Goal: Task Accomplishment & Management: Manage account settings

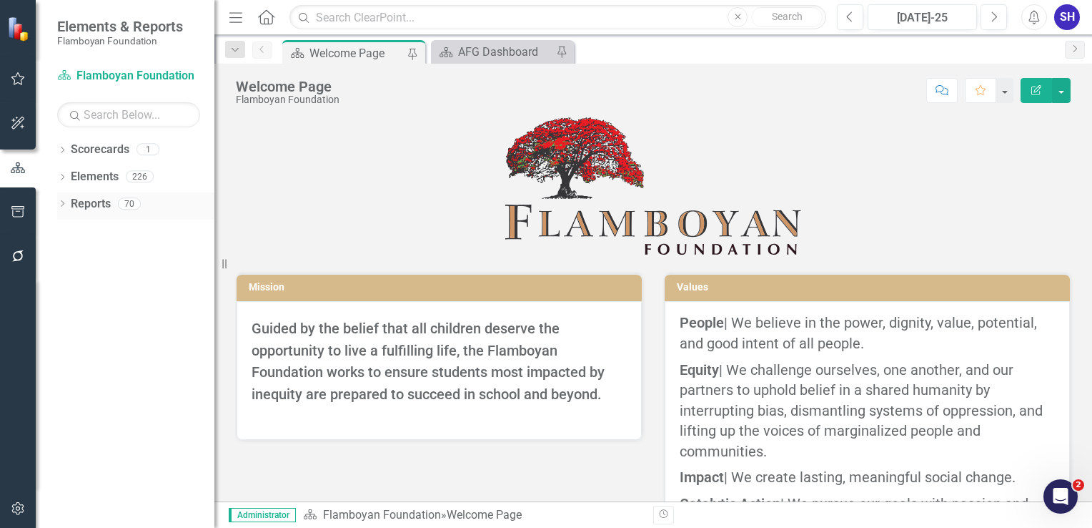
click at [105, 202] on link "Reports" at bounding box center [91, 204] width 40 height 16
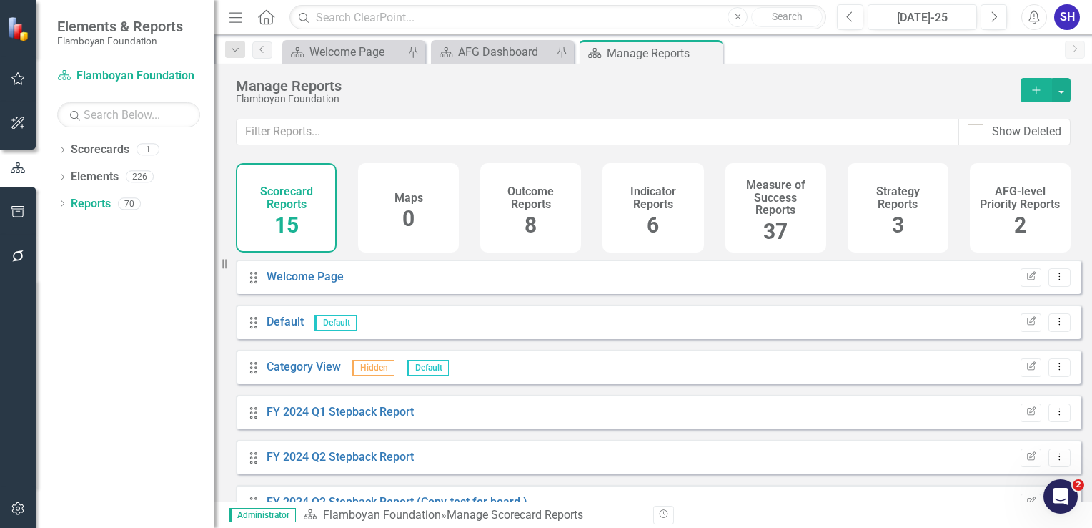
click at [789, 215] on h4 "Measure of Success Reports" at bounding box center [776, 198] width 84 height 38
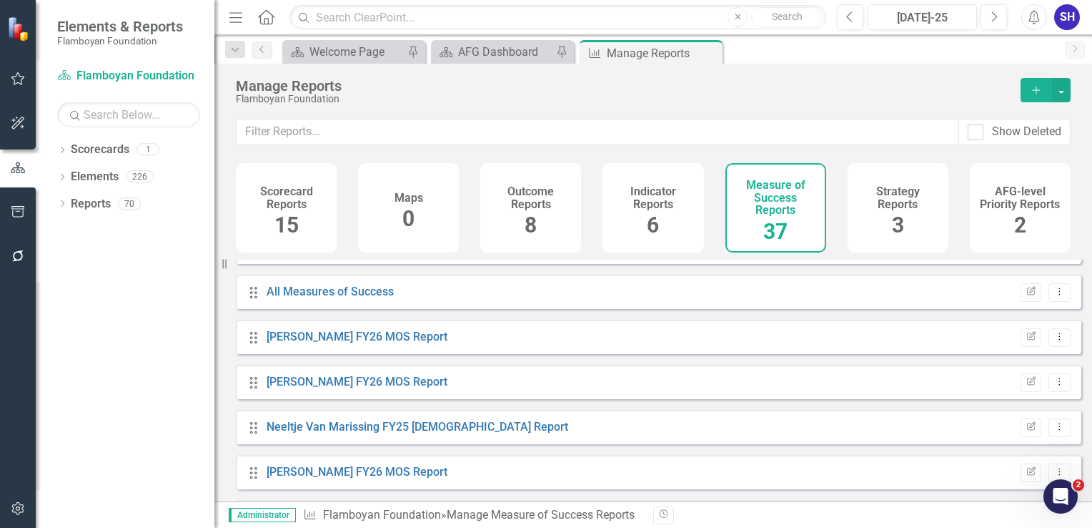
scroll to position [391, 0]
click at [343, 342] on link "[PERSON_NAME] FY26 MOS Report" at bounding box center [357, 336] width 181 height 14
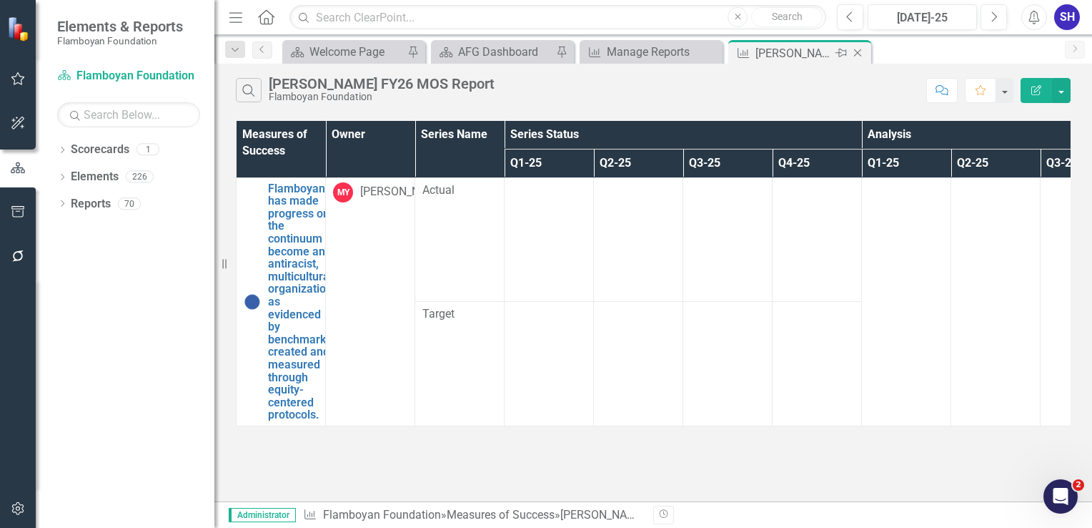
click at [854, 50] on icon "Close" at bounding box center [858, 52] width 14 height 11
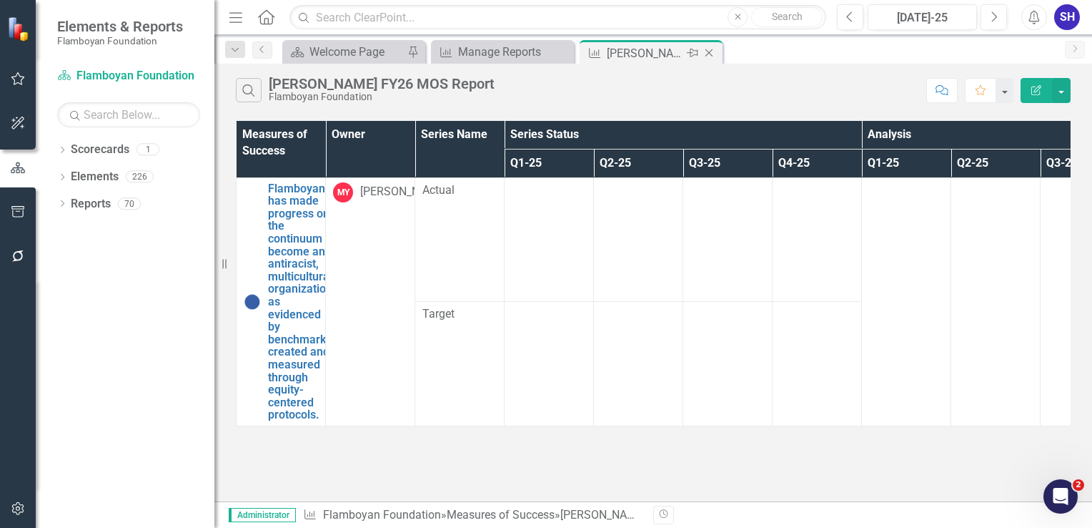
click at [716, 54] on div "Close" at bounding box center [710, 53] width 18 height 18
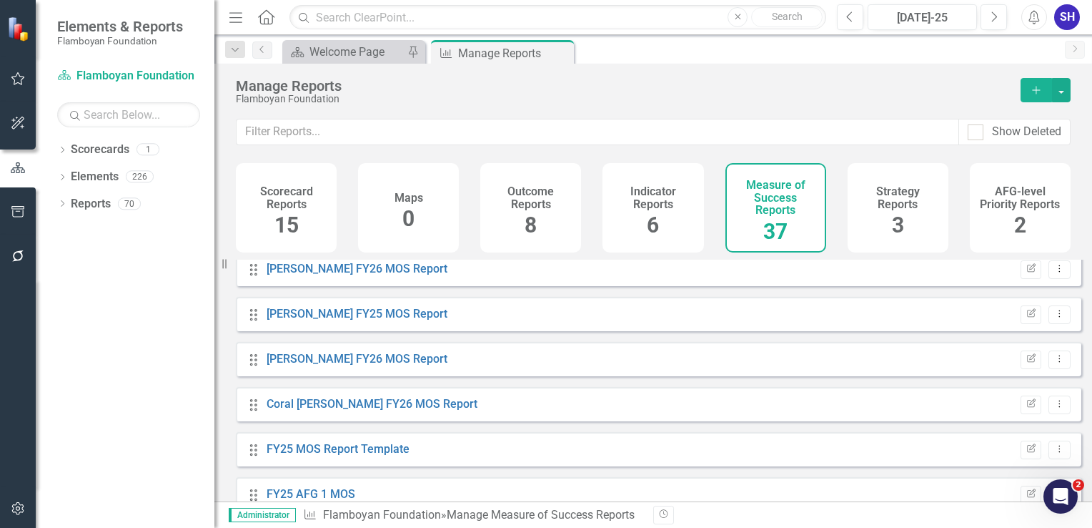
scroll to position [866, 0]
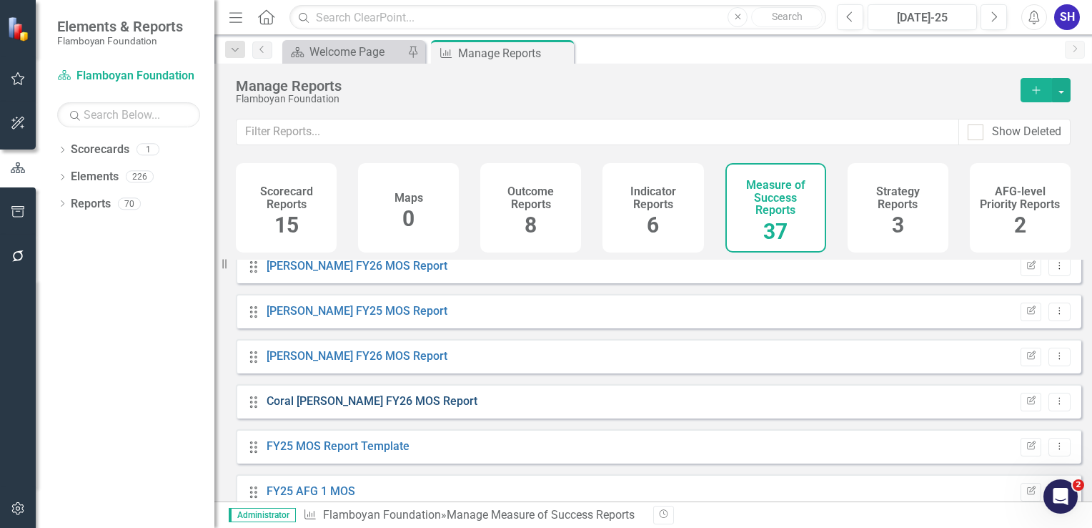
click at [388, 407] on link "Coral [PERSON_NAME] FY26 MOS Report" at bounding box center [372, 401] width 211 height 14
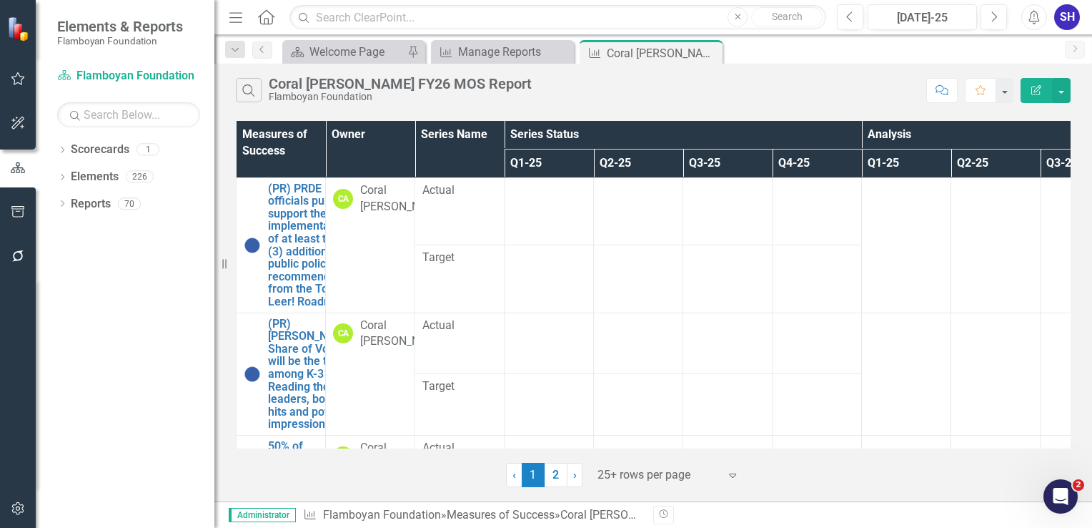
click at [124, 454] on div "Dropdown Scorecards 1 Flamboyan Foundation Dropdown Elements 226 Dropdown Outco…" at bounding box center [125, 333] width 179 height 390
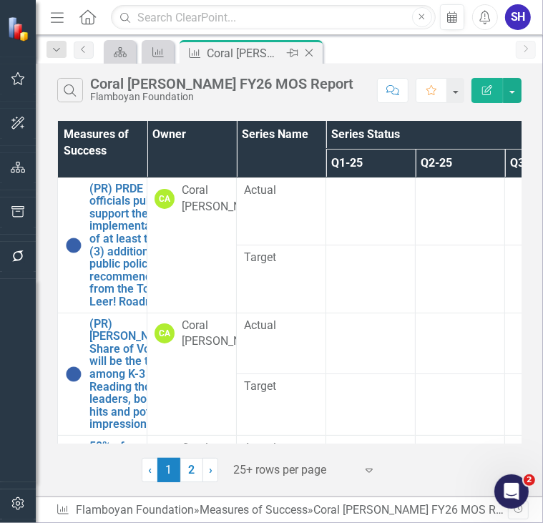
click at [315, 53] on icon "Close" at bounding box center [309, 52] width 14 height 11
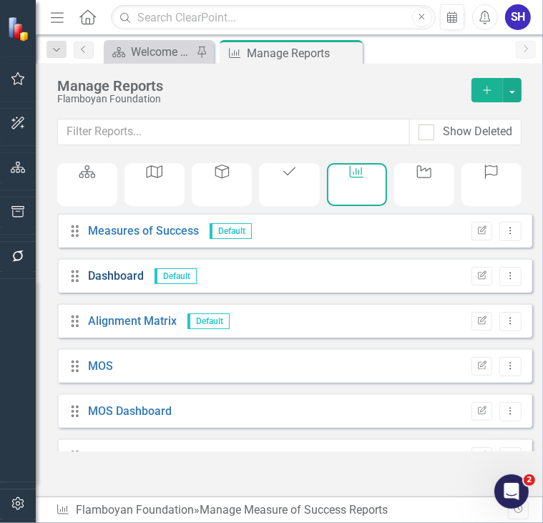
click at [122, 282] on link "Dashboard" at bounding box center [116, 276] width 56 height 14
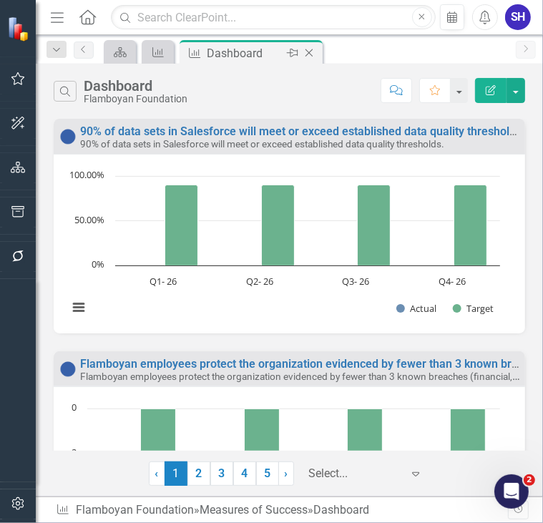
click at [309, 51] on icon at bounding box center [309, 53] width 8 height 8
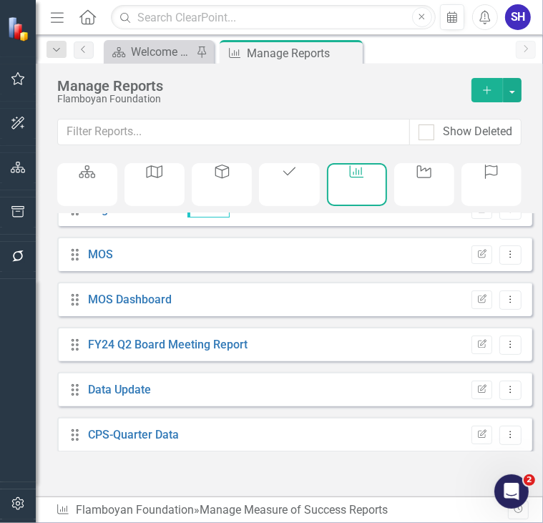
scroll to position [111, 0]
click at [130, 305] on link "MOS Dashboard" at bounding box center [130, 300] width 84 height 14
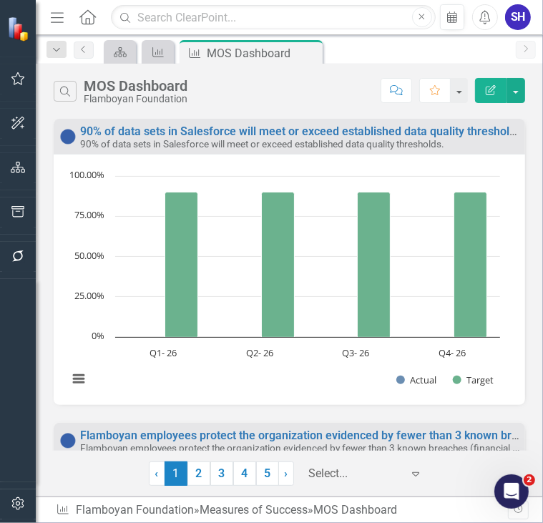
drag, startPoint x: 237, startPoint y: 51, endPoint x: 329, endPoint y: 0, distance: 104.6
click at [183, 54] on div "Measure of Success MOS Dashboard Pin Close" at bounding box center [251, 53] width 136 height 18
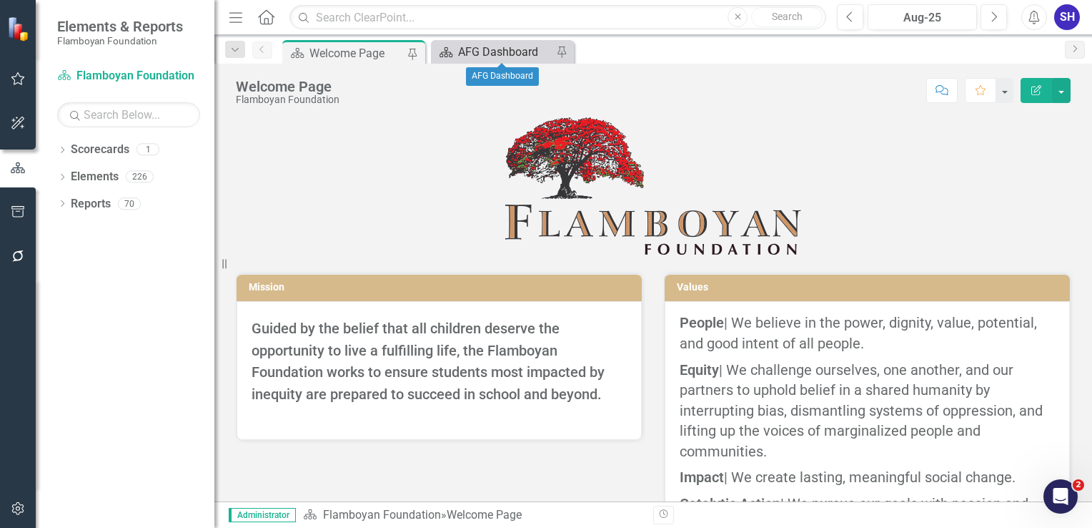
click at [476, 50] on div "AFG Dashboard" at bounding box center [505, 52] width 94 height 18
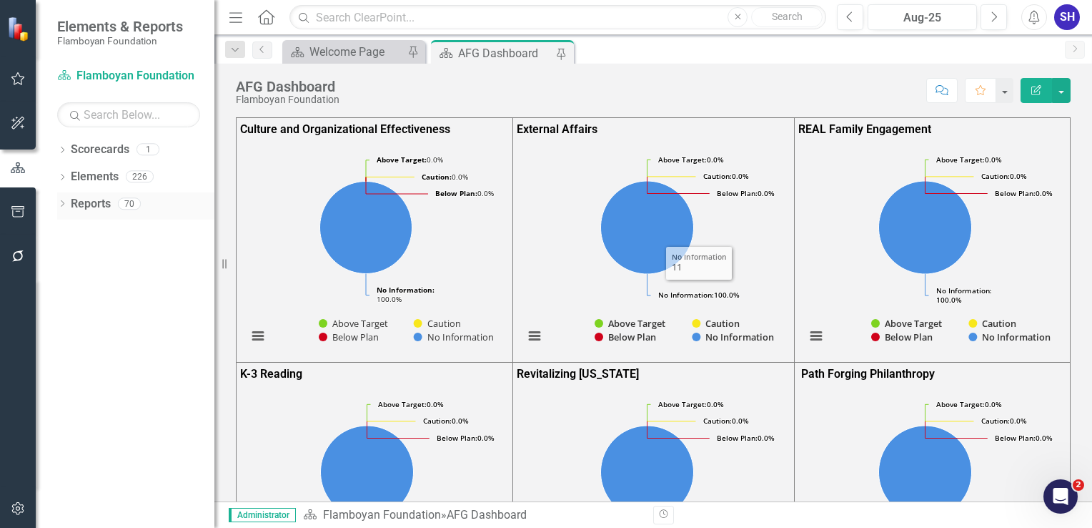
click at [97, 204] on link "Reports" at bounding box center [91, 204] width 40 height 16
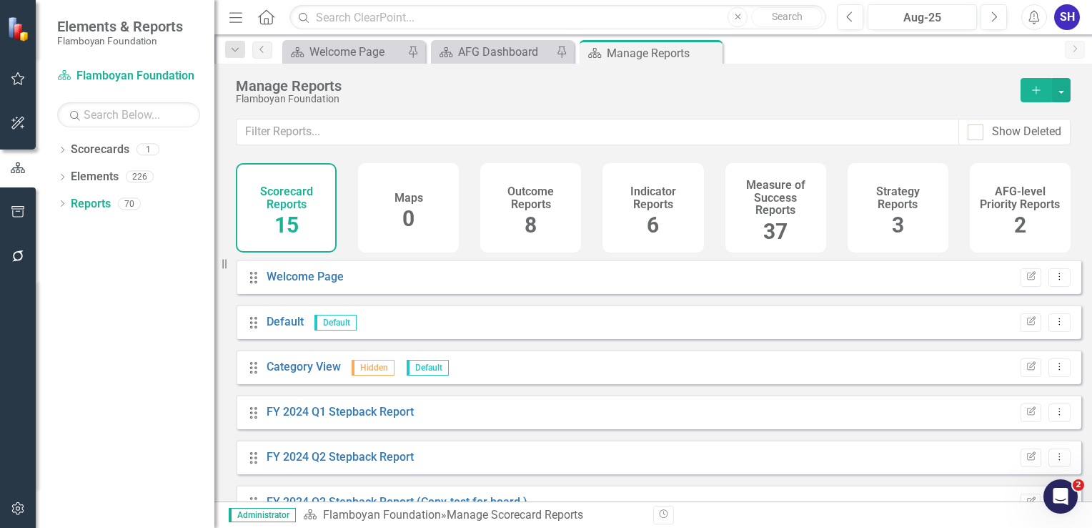
click at [772, 217] on div "37" at bounding box center [775, 232] width 24 height 31
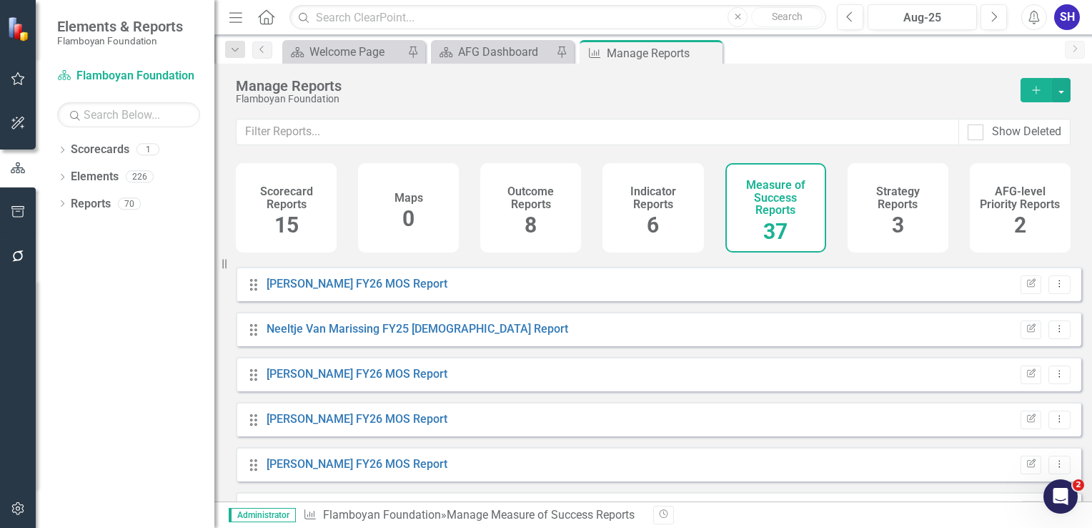
scroll to position [477, 0]
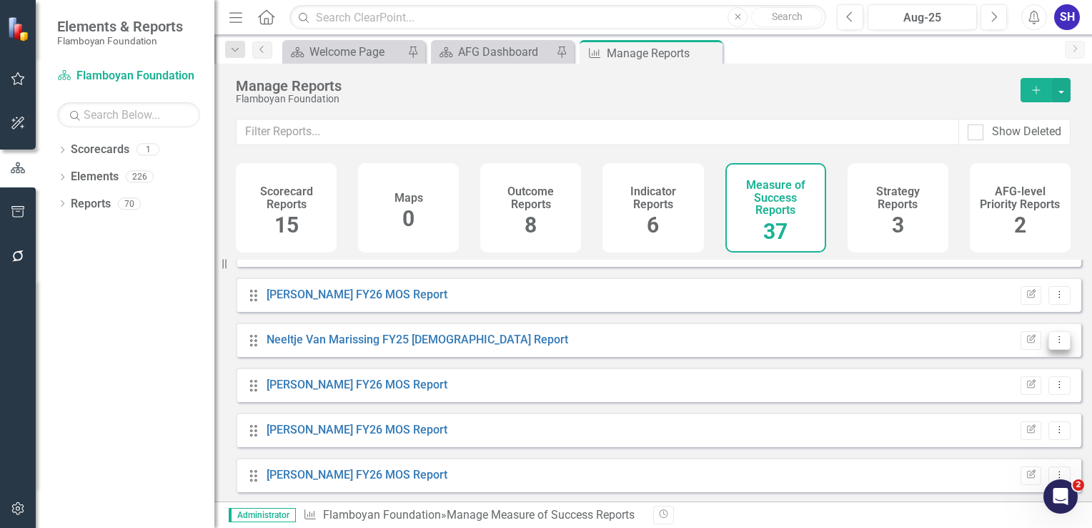
click at [1055, 344] on icon "Dropdown Menu" at bounding box center [1060, 339] width 12 height 9
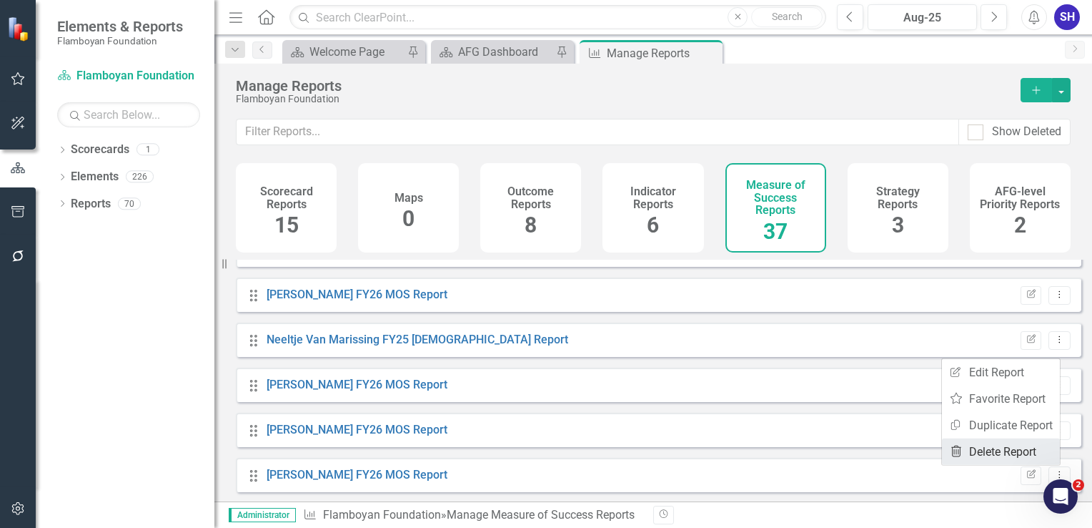
click at [988, 447] on link "Trash Delete Report" at bounding box center [1001, 451] width 118 height 26
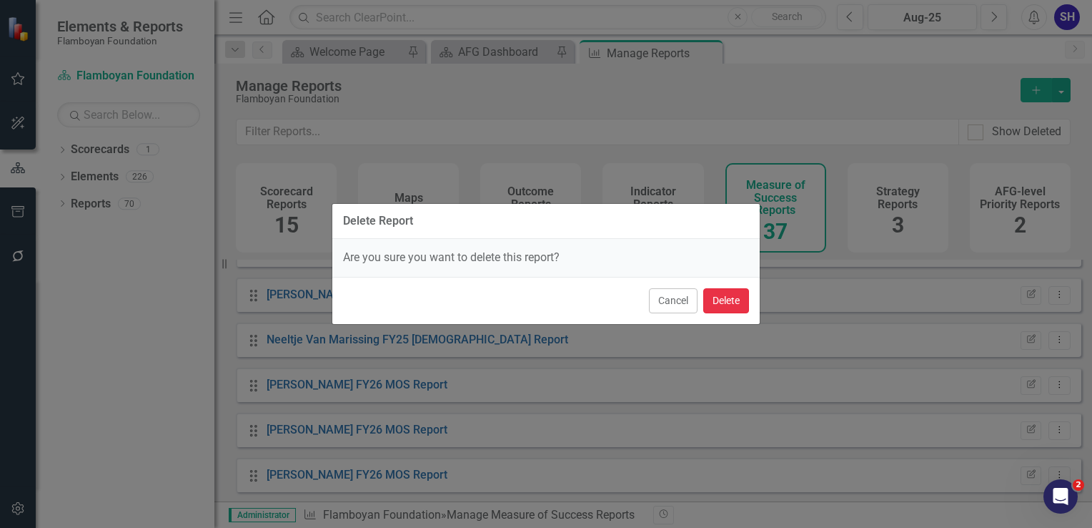
click at [731, 296] on button "Delete" at bounding box center [726, 300] width 46 height 25
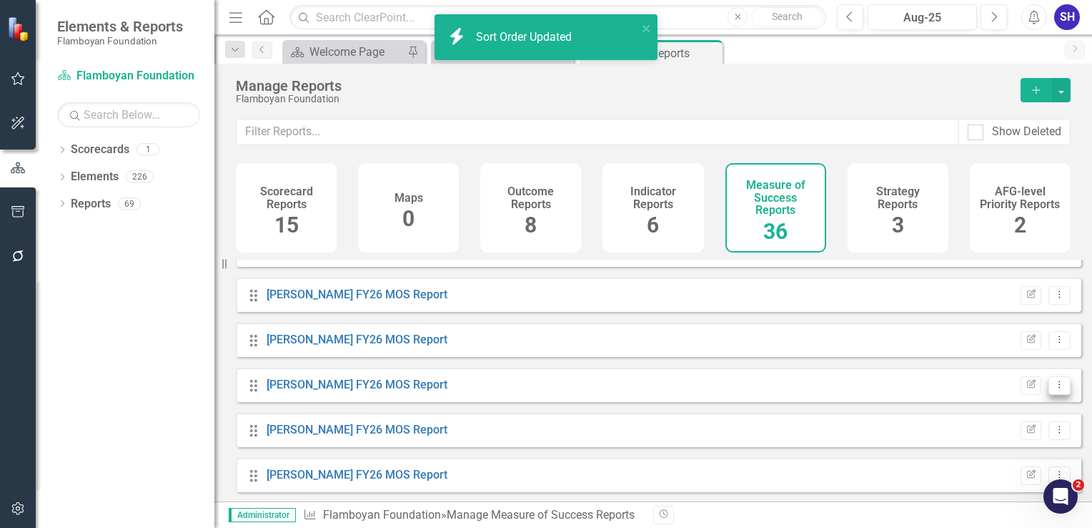
click at [1054, 389] on icon "Dropdown Menu" at bounding box center [1060, 384] width 12 height 9
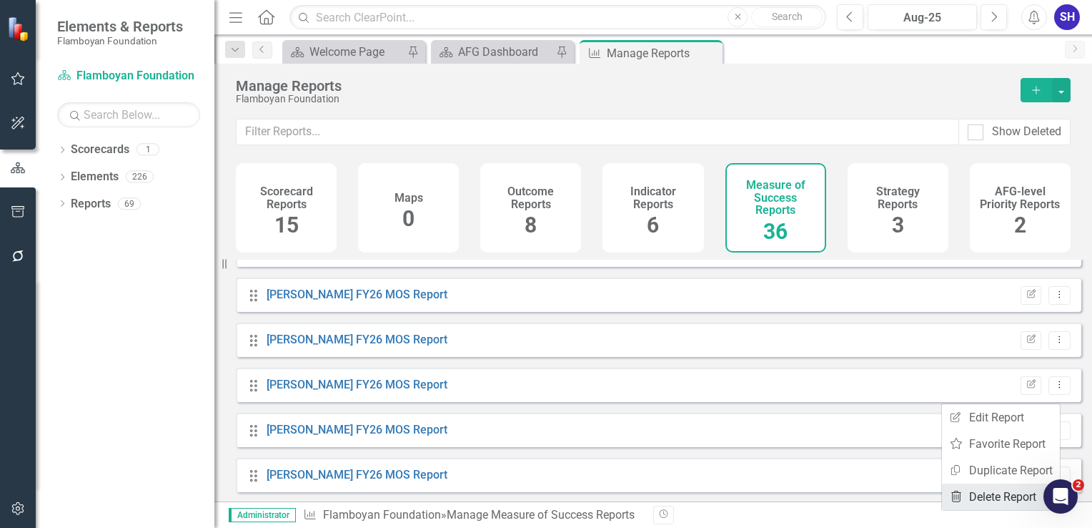
click at [987, 491] on link "Trash Delete Report" at bounding box center [1001, 496] width 118 height 26
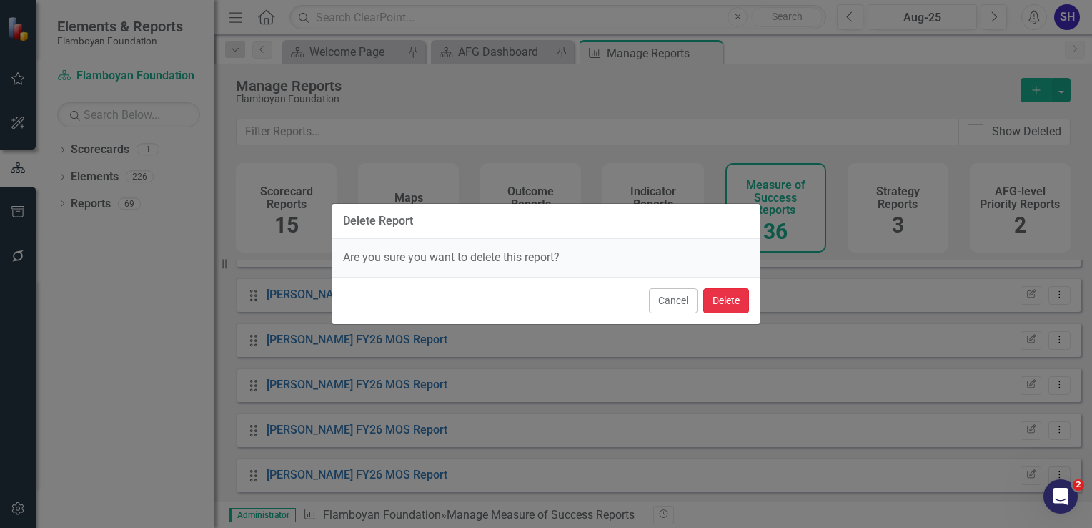
click at [738, 305] on button "Delete" at bounding box center [726, 300] width 46 height 25
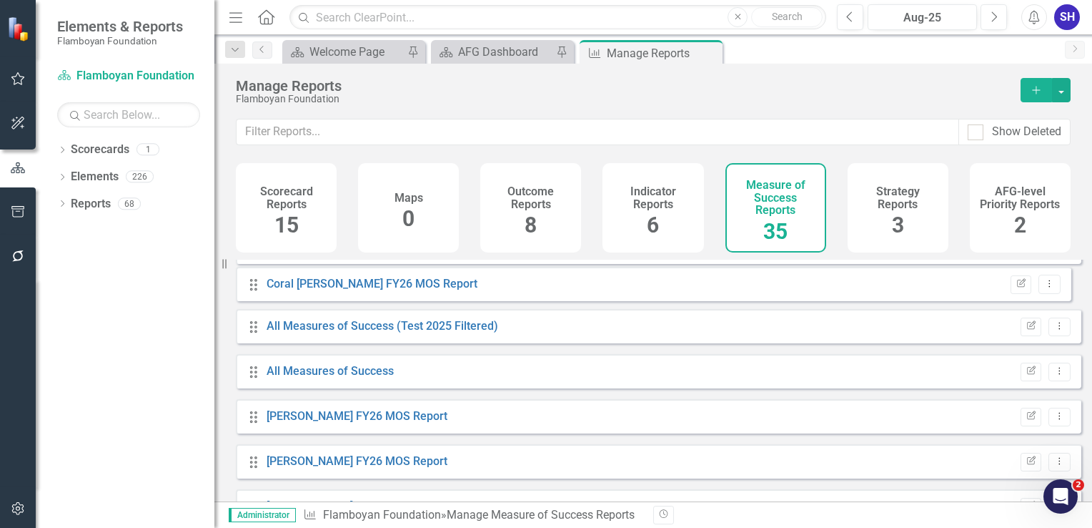
scroll to position [321, 0]
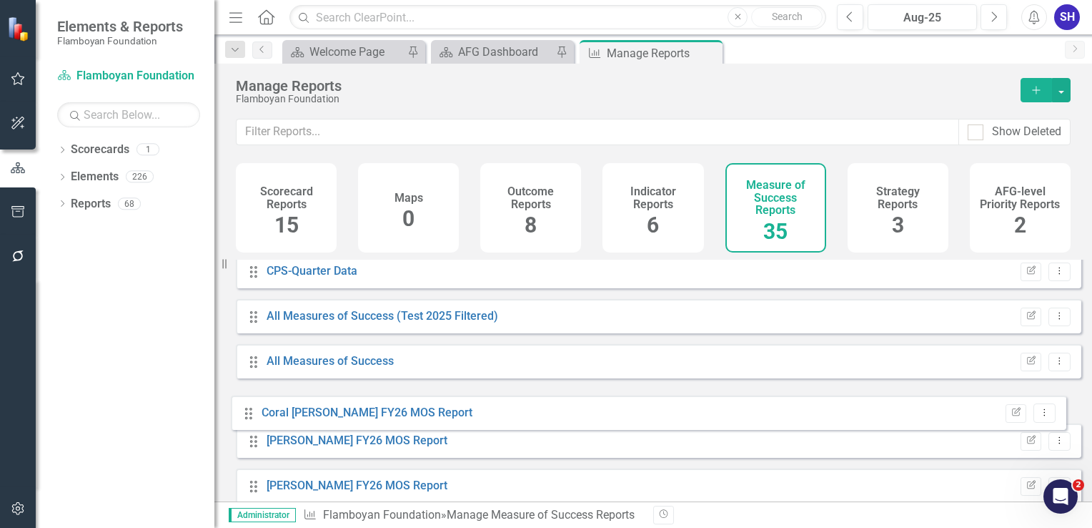
drag, startPoint x: 254, startPoint y: 376, endPoint x: 249, endPoint y: 413, distance: 37.5
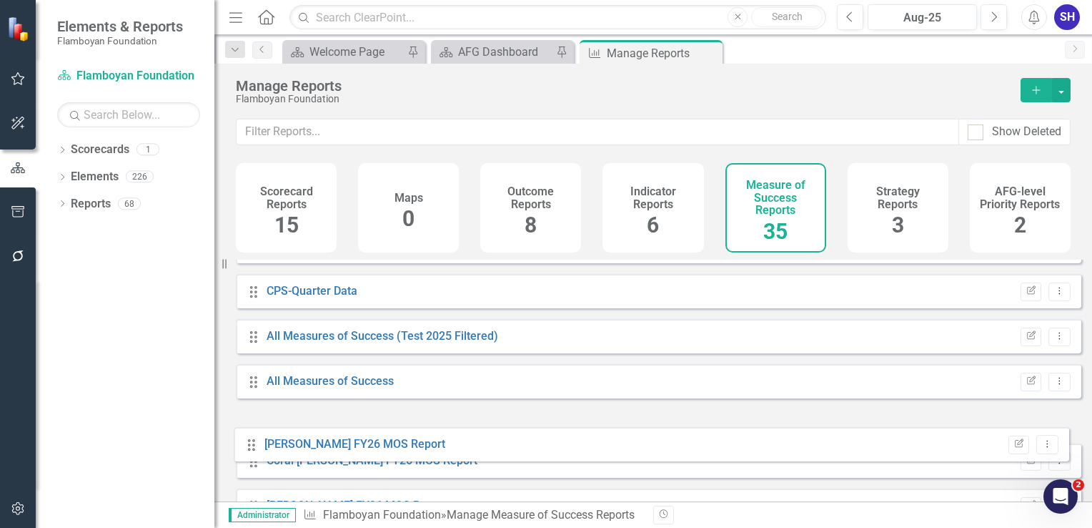
scroll to position [303, 0]
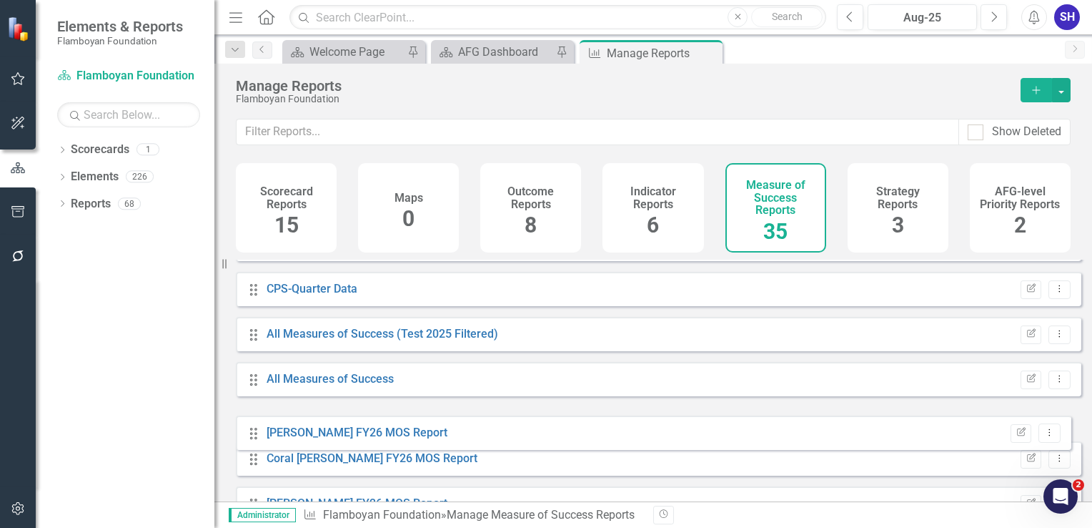
drag, startPoint x: 252, startPoint y: 380, endPoint x: 252, endPoint y: 433, distance: 52.9
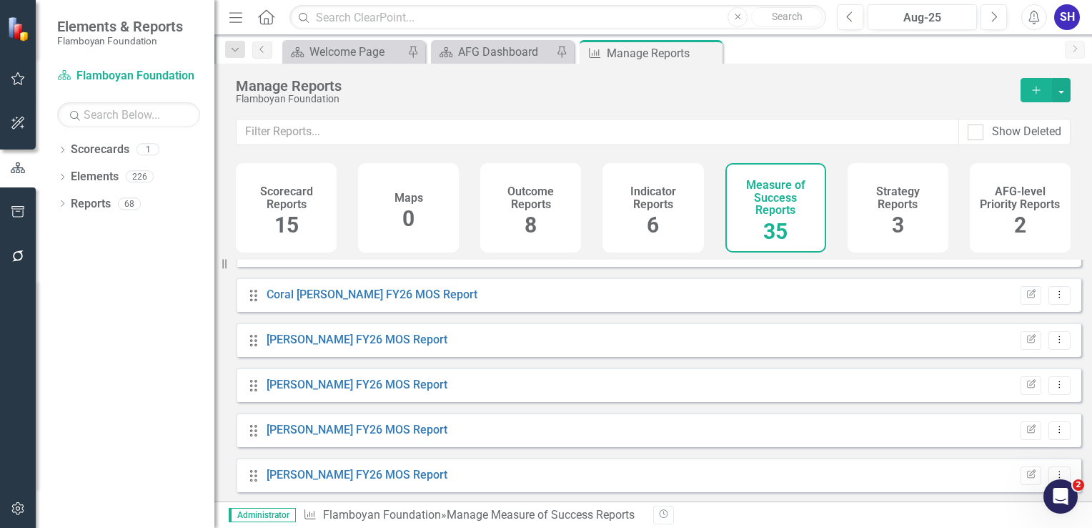
scroll to position [485, 0]
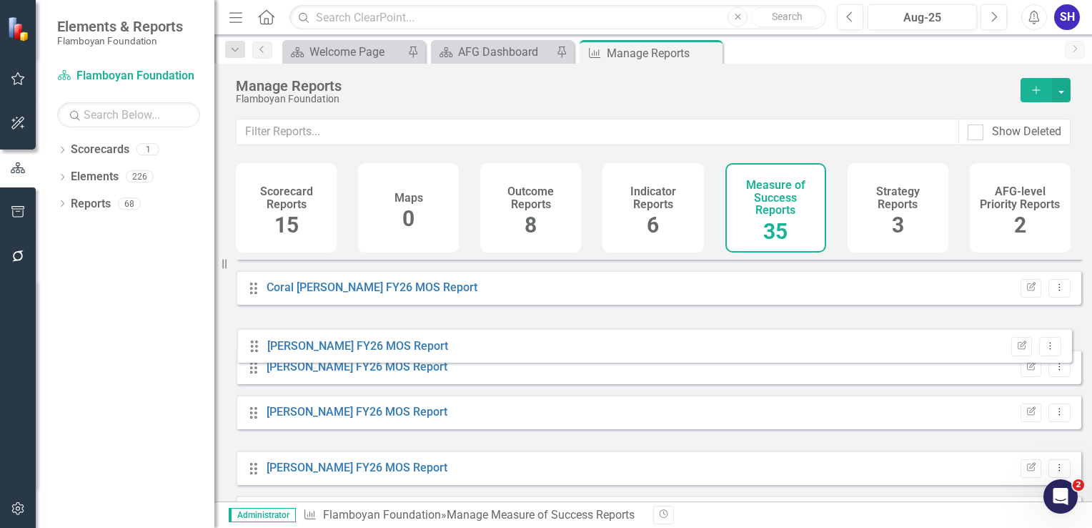
drag, startPoint x: 251, startPoint y: 435, endPoint x: 252, endPoint y: 350, distance: 85.1
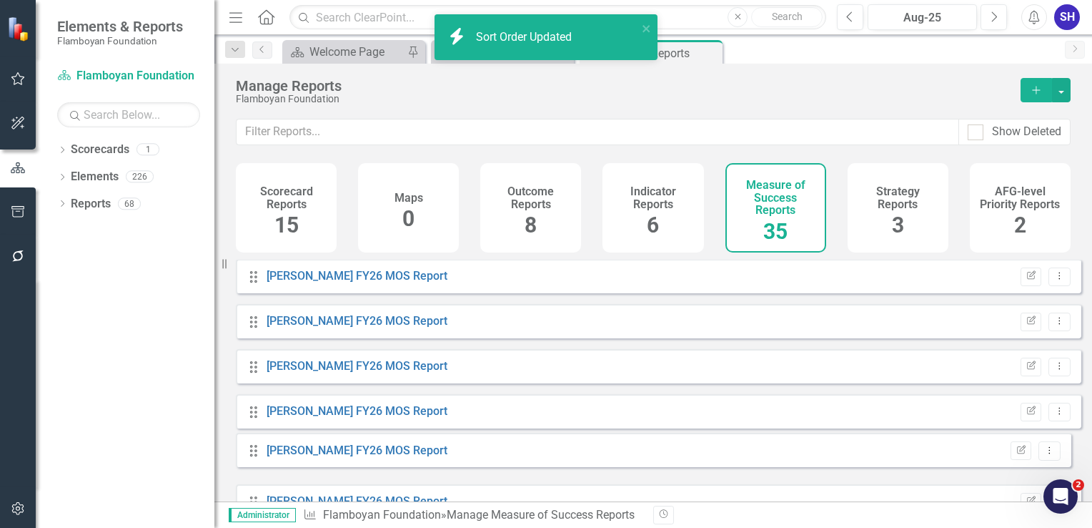
scroll to position [551, 0]
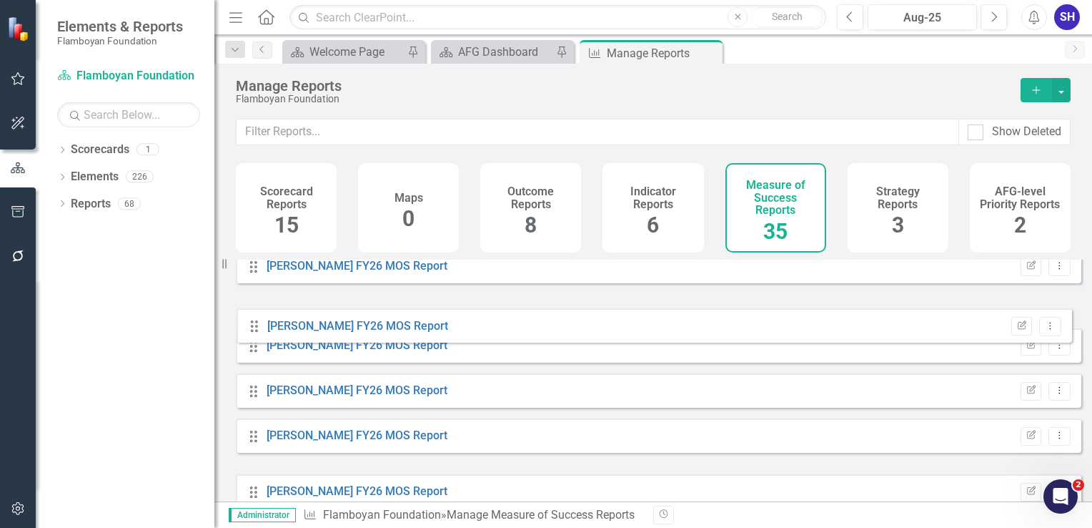
drag, startPoint x: 254, startPoint y: 470, endPoint x: 254, endPoint y: 331, distance: 139.4
click at [254, 331] on div "Drag Measures of Success Default Edit Report Dropdown Menu Drag Dashboard Defau…" at bounding box center [659, 490] width 846 height 1565
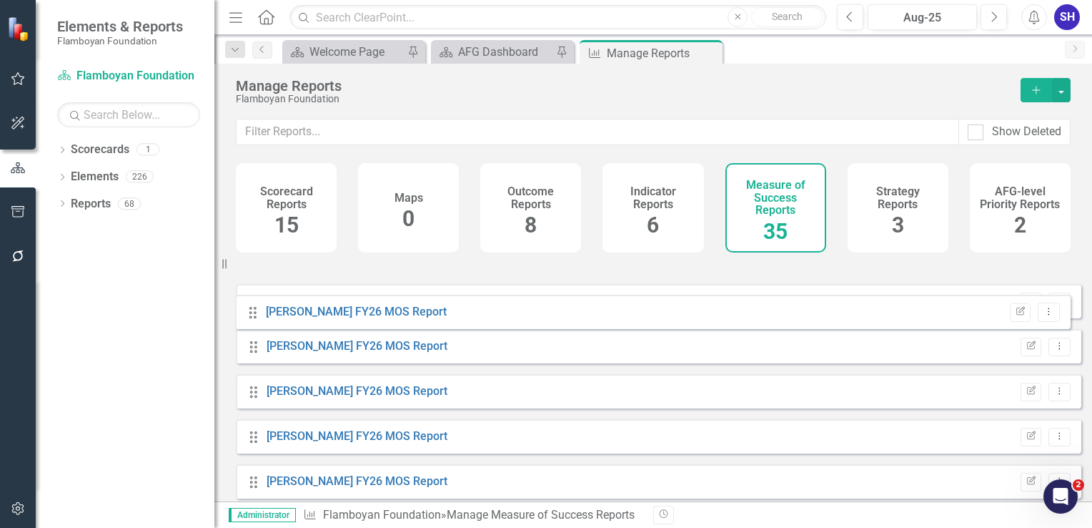
scroll to position [549, 0]
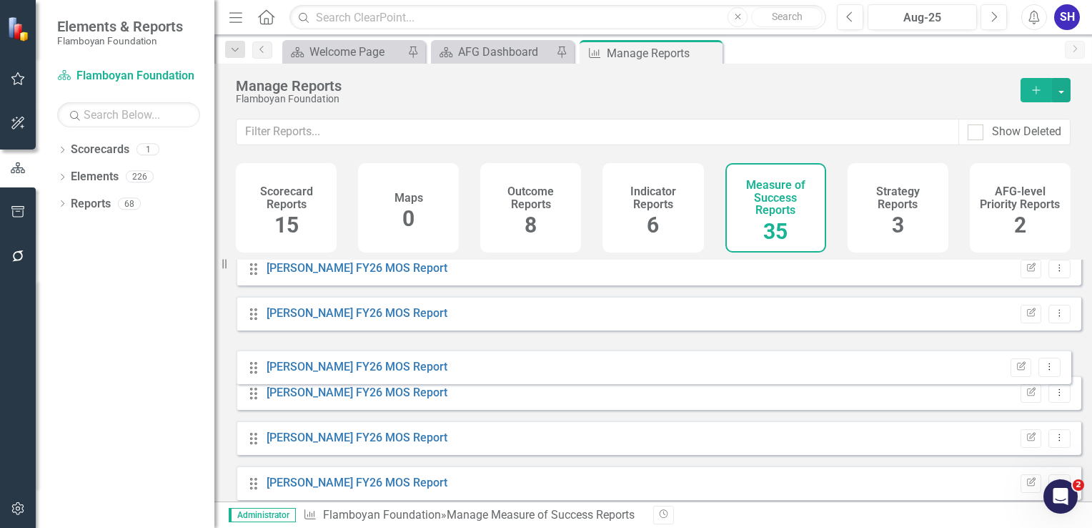
drag, startPoint x: 250, startPoint y: 392, endPoint x: 249, endPoint y: 370, distance: 22.2
click at [249, 370] on div "Drag Measures of Success Default Edit Report Dropdown Menu Drag Dashboard Defau…" at bounding box center [659, 493] width 846 height 1565
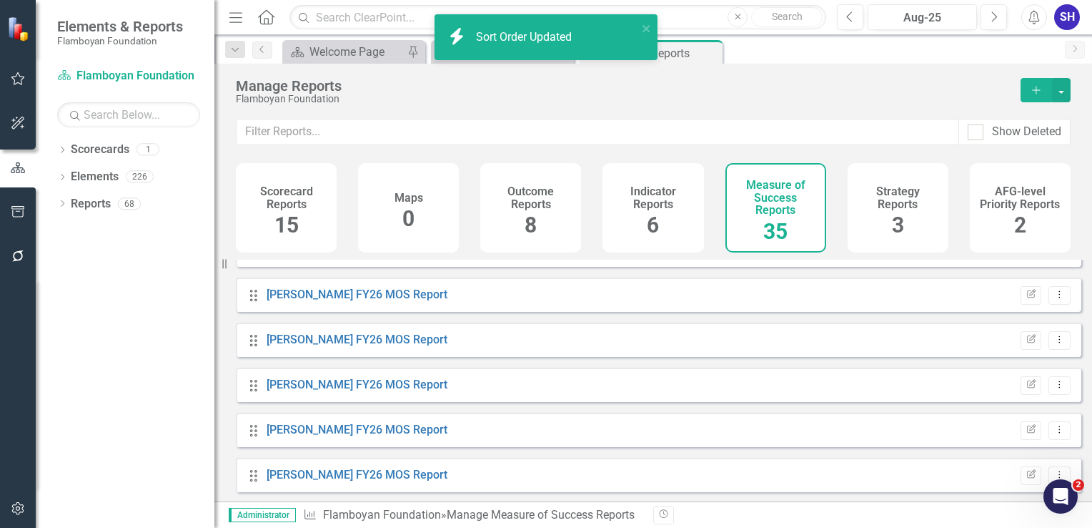
scroll to position [664, 0]
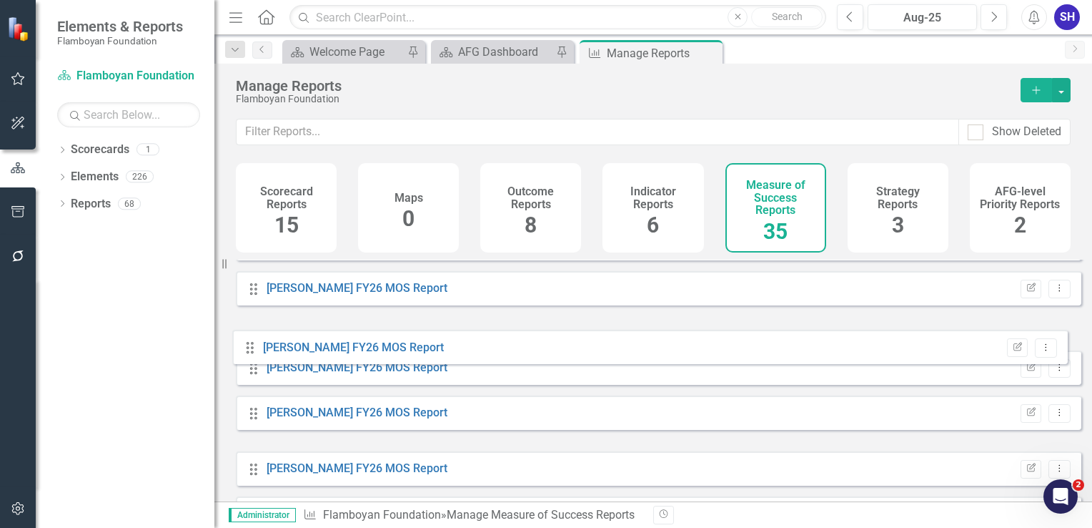
drag, startPoint x: 259, startPoint y: 431, endPoint x: 255, endPoint y: 346, distance: 85.1
click at [255, 346] on div "Drag Measures of Success Default Edit Report Dropdown Menu Drag Dashboard Defau…" at bounding box center [659, 377] width 846 height 1565
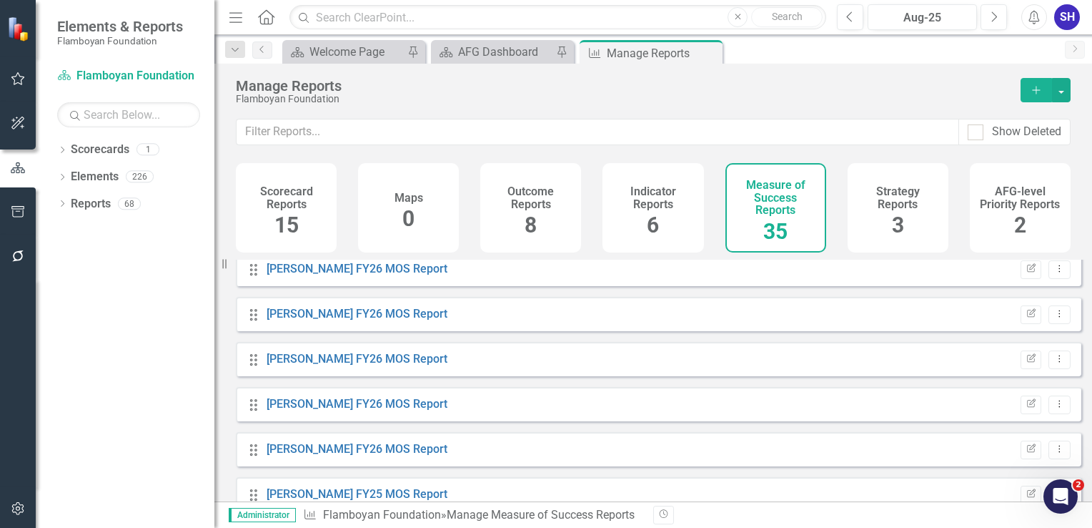
scroll to position [690, 0]
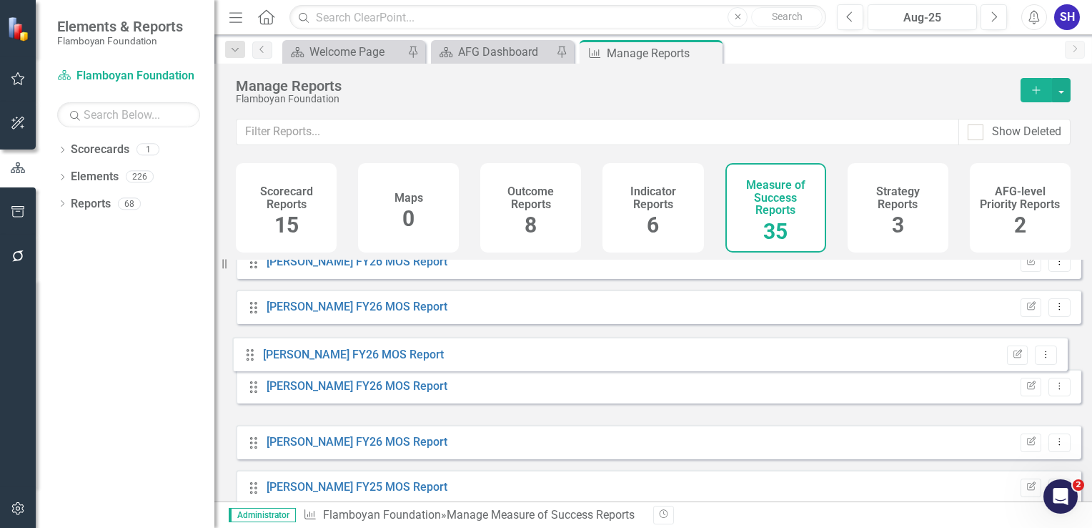
drag, startPoint x: 252, startPoint y: 410, endPoint x: 249, endPoint y: 360, distance: 50.9
click at [249, 360] on div "Drag Measures of Success Default Edit Report Dropdown Menu Drag Dashboard Defau…" at bounding box center [659, 351] width 846 height 1565
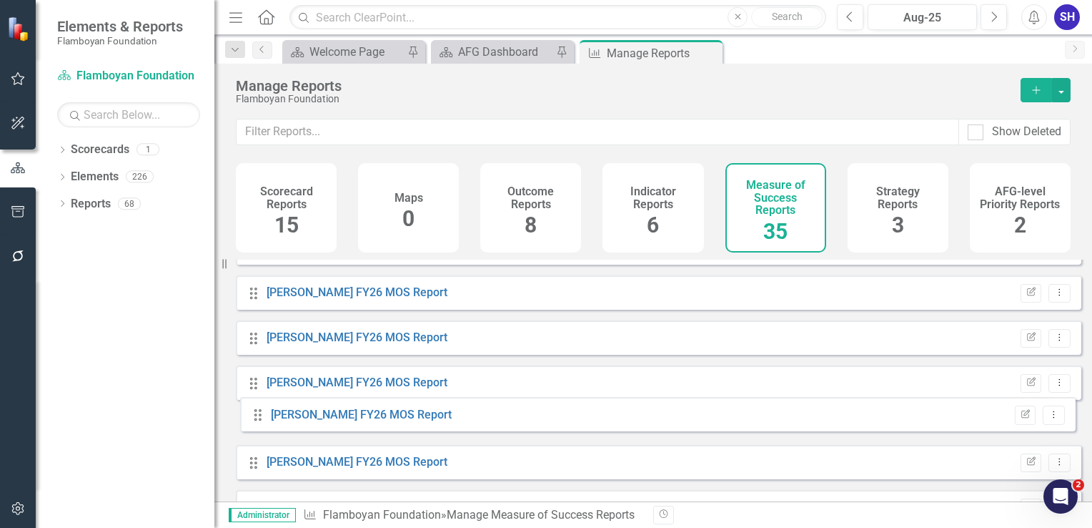
scroll to position [580, 0]
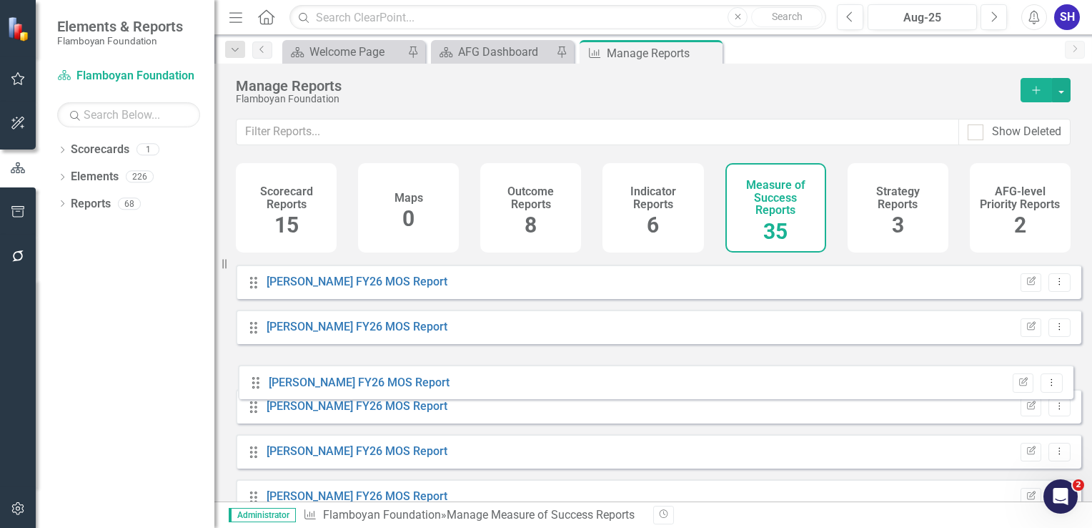
drag, startPoint x: 248, startPoint y: 410, endPoint x: 249, endPoint y: 385, distance: 25.8
click at [249, 385] on div "Drag Measures of Success Default Edit Report Dropdown Menu Drag Dashboard Defau…" at bounding box center [659, 461] width 846 height 1565
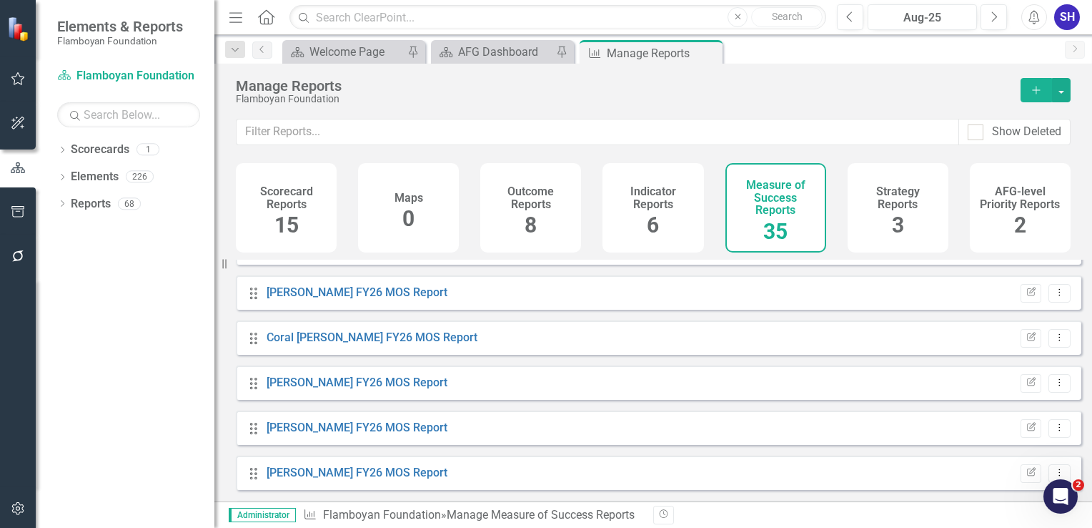
scroll to position [434, 0]
click at [361, 299] on link "[PERSON_NAME] FY26 MOS Report" at bounding box center [357, 293] width 181 height 14
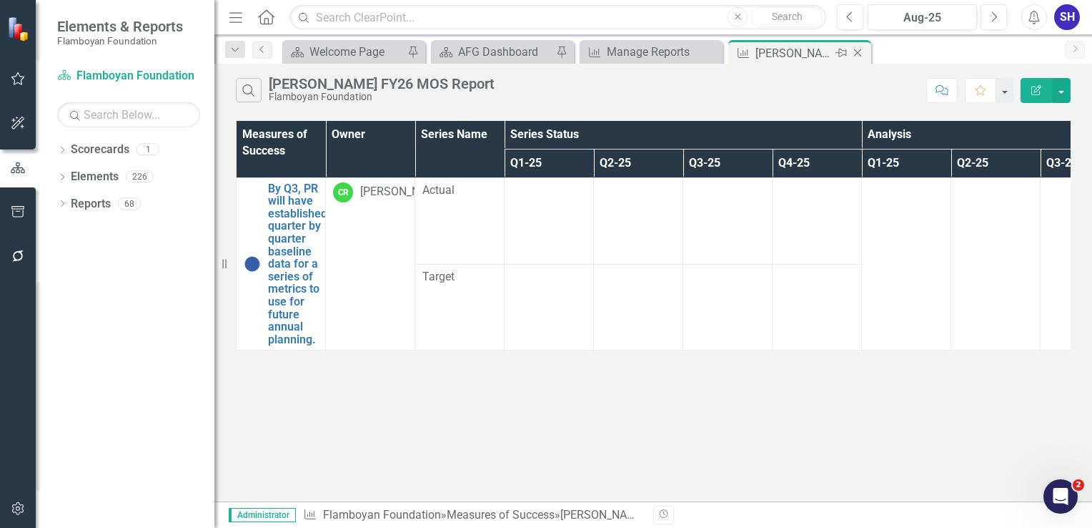
click at [858, 53] on icon "Close" at bounding box center [858, 52] width 14 height 11
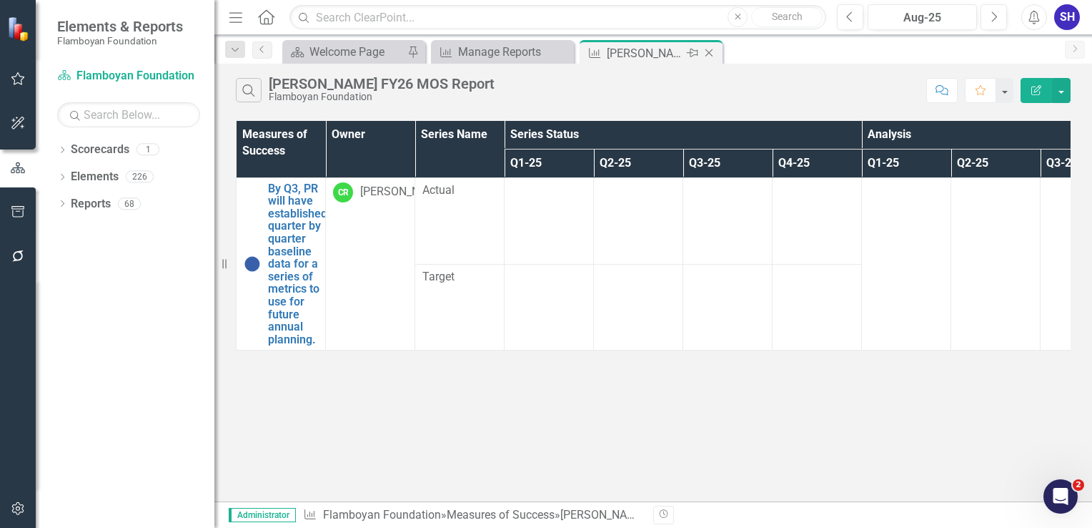
click at [712, 56] on icon at bounding box center [710, 53] width 8 height 8
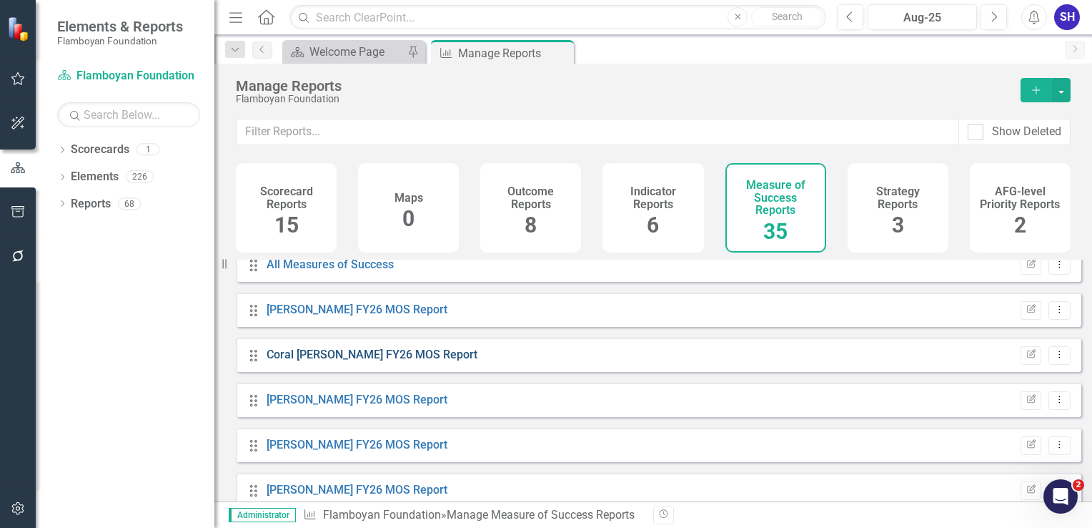
scroll to position [417, 0]
click at [370, 361] on link "Coral [PERSON_NAME] FY26 MOS Report" at bounding box center [372, 354] width 211 height 14
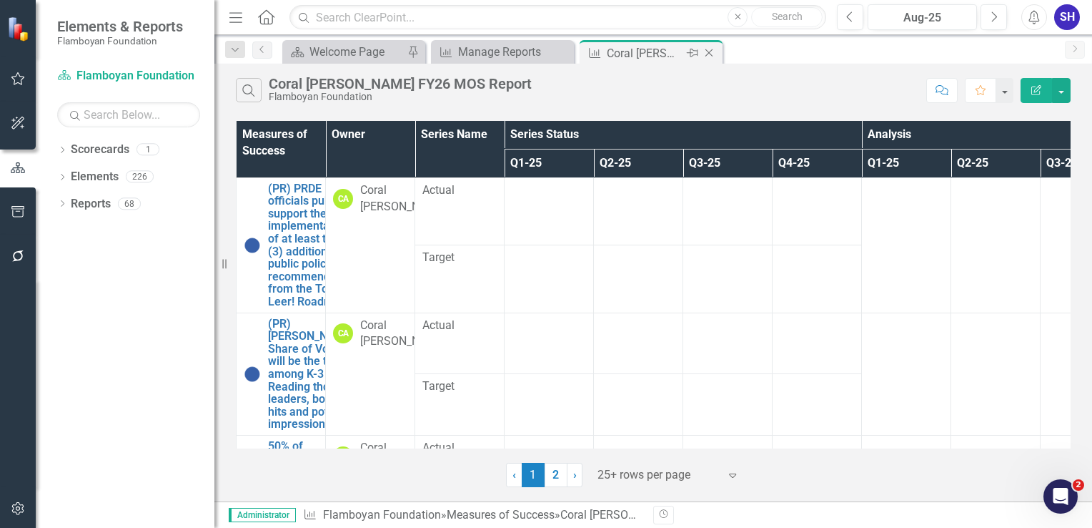
click at [712, 54] on icon "Close" at bounding box center [709, 52] width 14 height 11
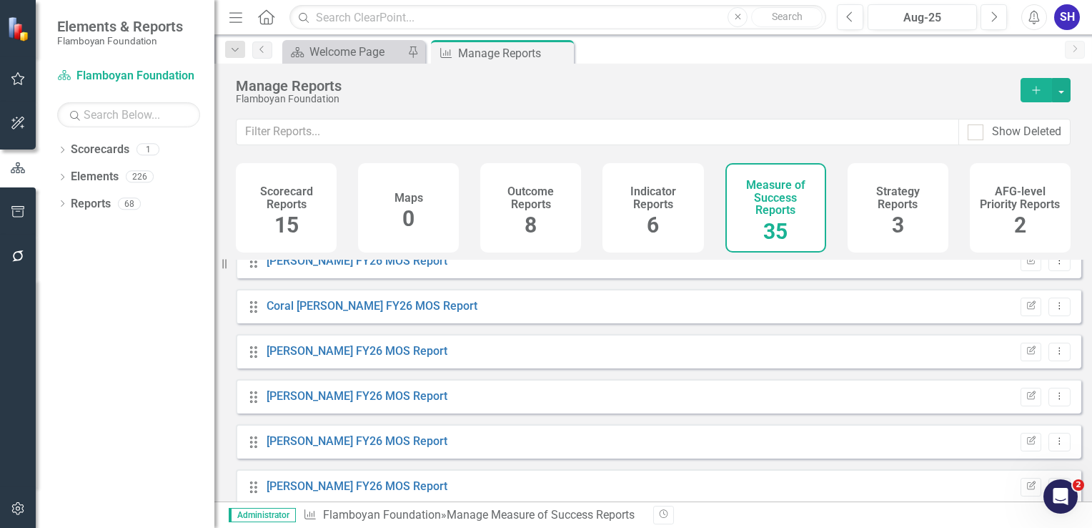
scroll to position [467, 0]
click at [380, 356] on link "[PERSON_NAME] FY26 MOS Report" at bounding box center [357, 349] width 181 height 14
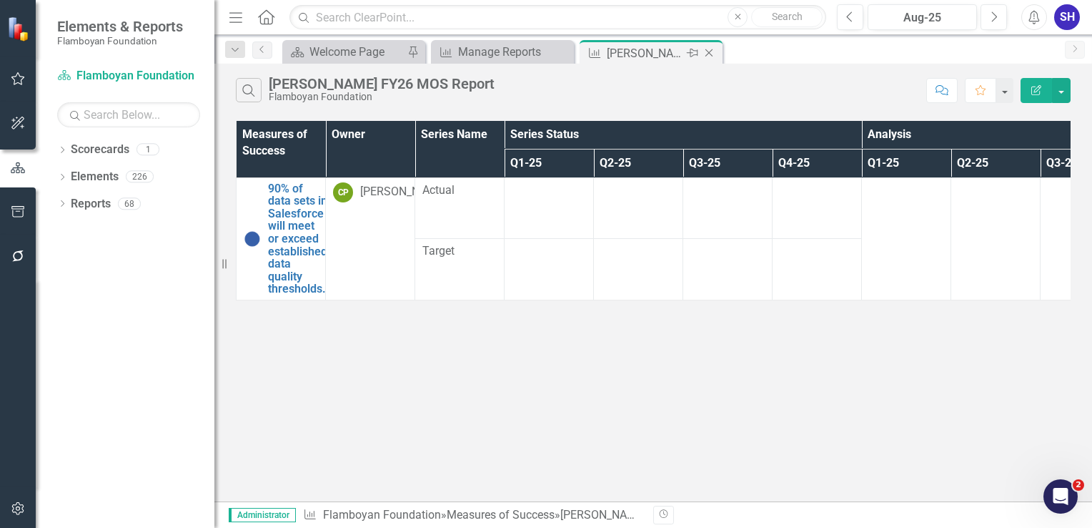
click at [712, 53] on icon "Close" at bounding box center [709, 52] width 14 height 11
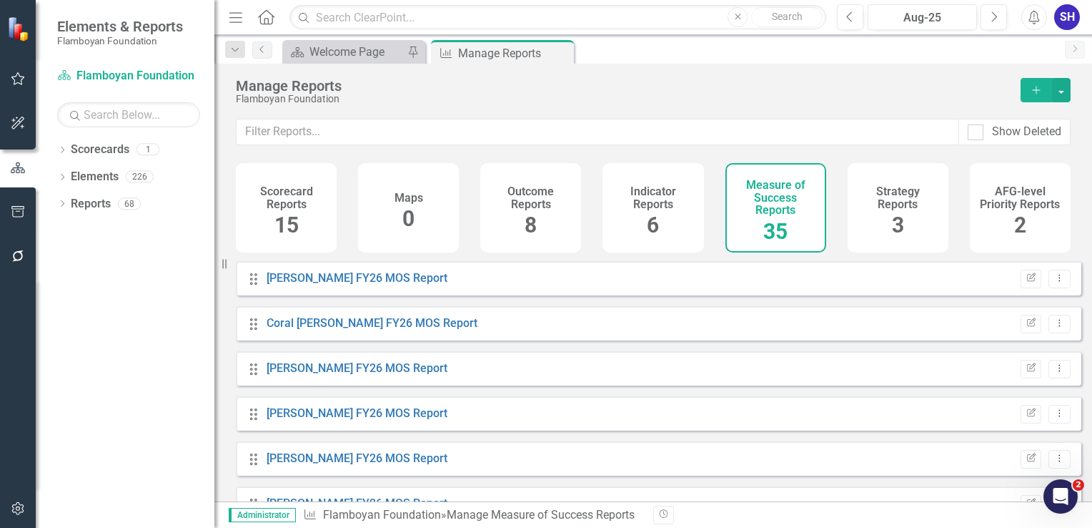
scroll to position [469, 0]
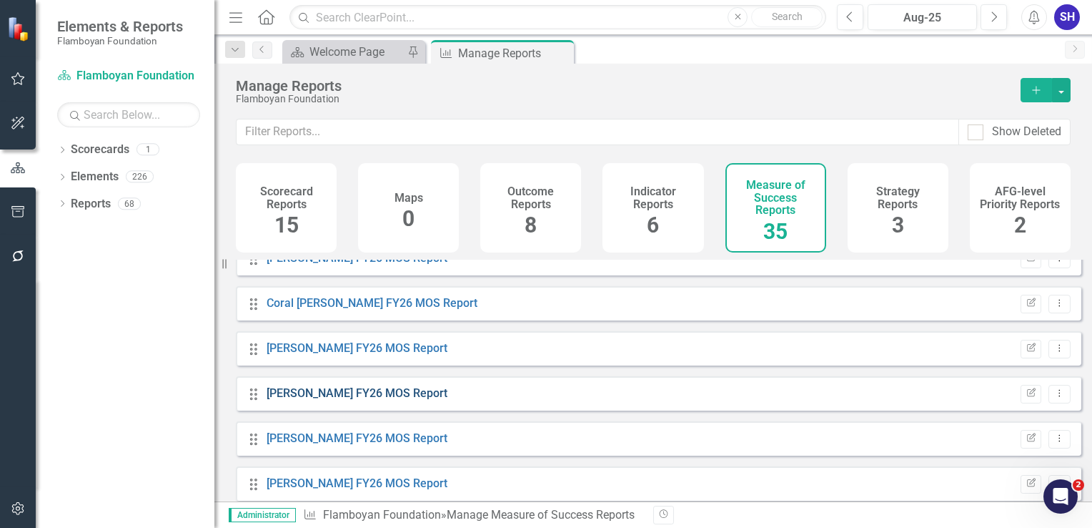
click at [409, 400] on link "[PERSON_NAME] FY26 MOS Report" at bounding box center [357, 393] width 181 height 14
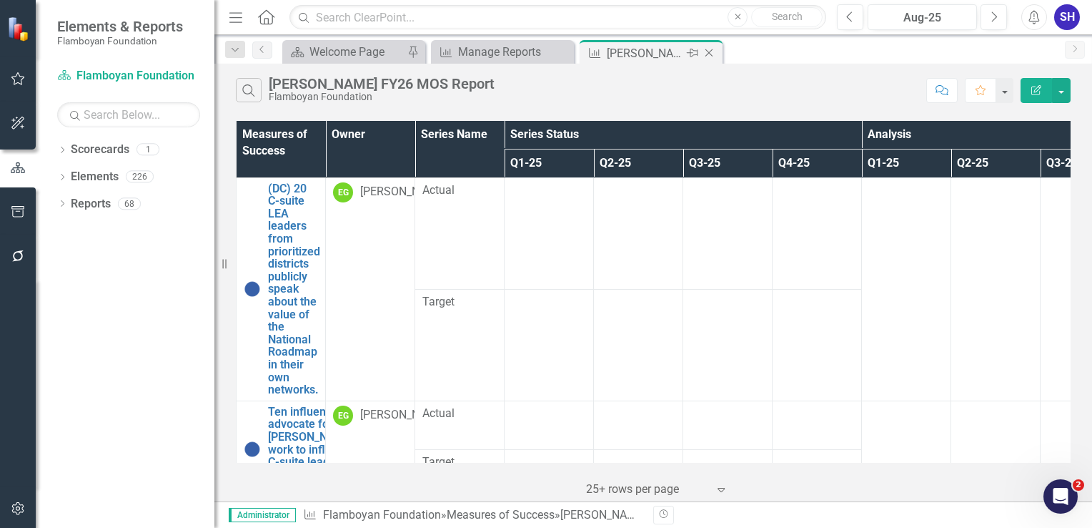
click at [711, 53] on icon "Close" at bounding box center [709, 52] width 14 height 11
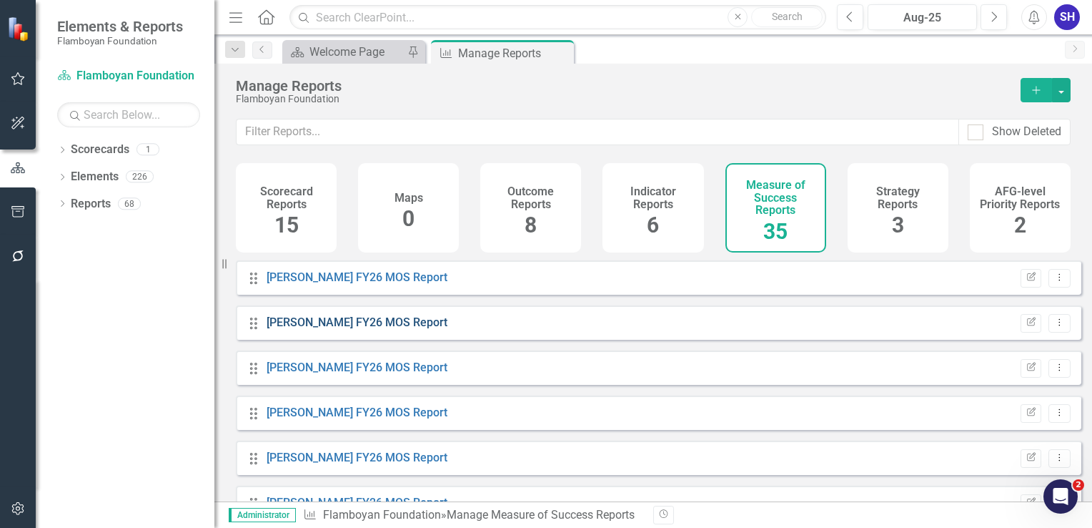
scroll to position [585, 0]
click at [382, 327] on link "[PERSON_NAME] FY26 MOS Report" at bounding box center [357, 322] width 181 height 14
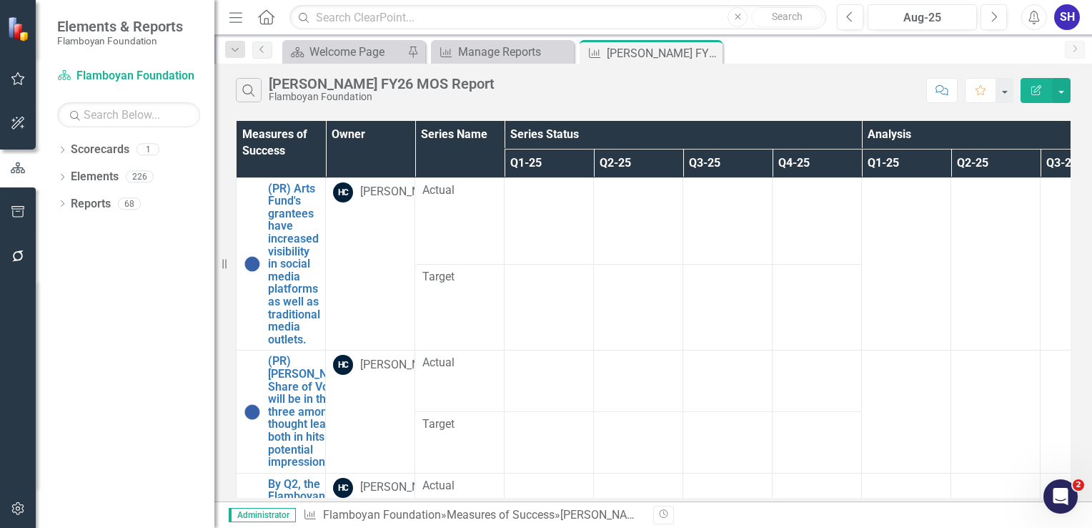
click at [163, 322] on div "Dropdown Scorecards 1 Flamboyan Foundation Dropdown Elements 226 Dropdown Outco…" at bounding box center [125, 333] width 179 height 390
click at [562, 91] on div "Search Hazel Colón FY26 MOS Report Flamboyan Foundation" at bounding box center [577, 90] width 683 height 24
click at [710, 53] on icon "Close" at bounding box center [709, 52] width 14 height 11
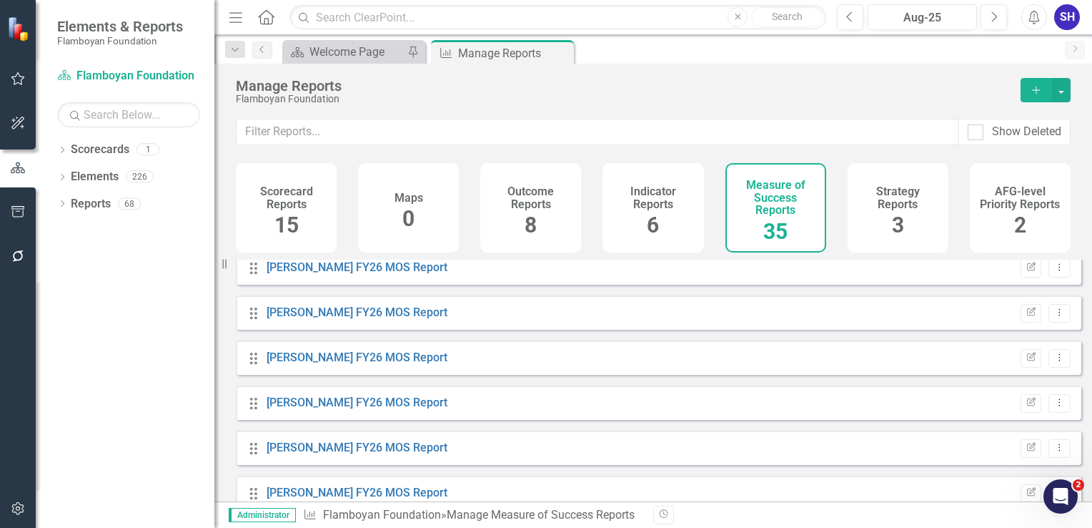
scroll to position [556, 0]
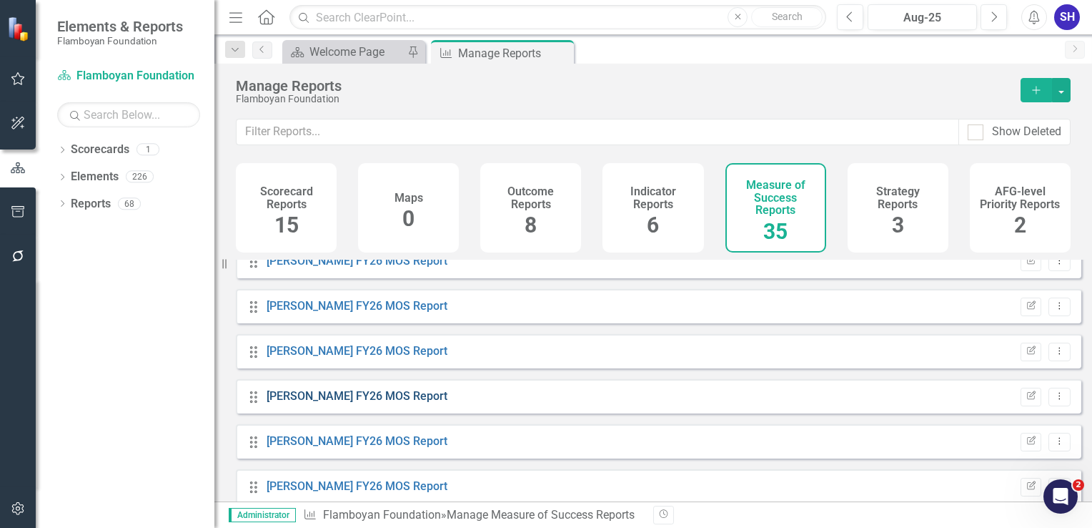
click at [373, 402] on link "[PERSON_NAME] FY26 MOS Report" at bounding box center [357, 396] width 181 height 14
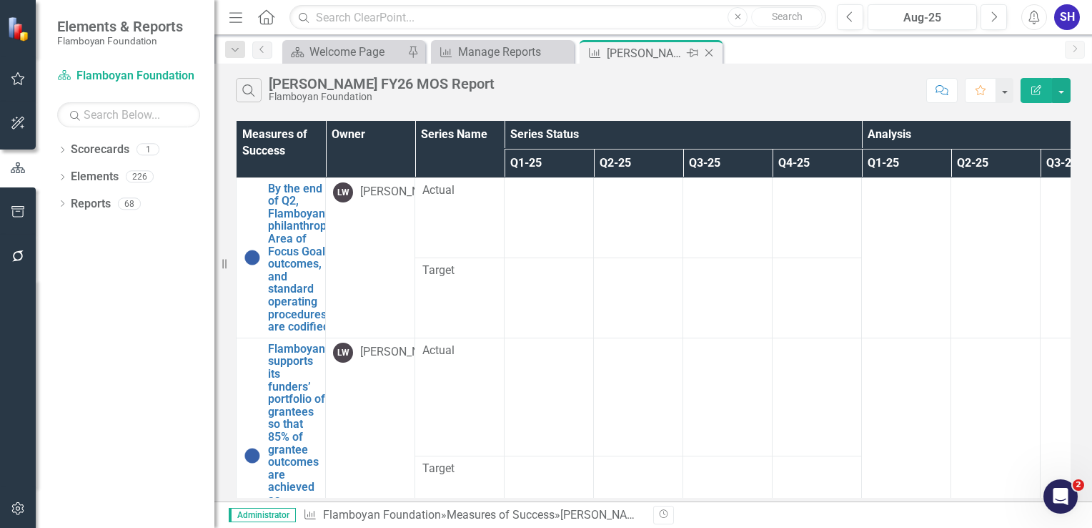
click at [709, 53] on icon at bounding box center [710, 53] width 8 height 8
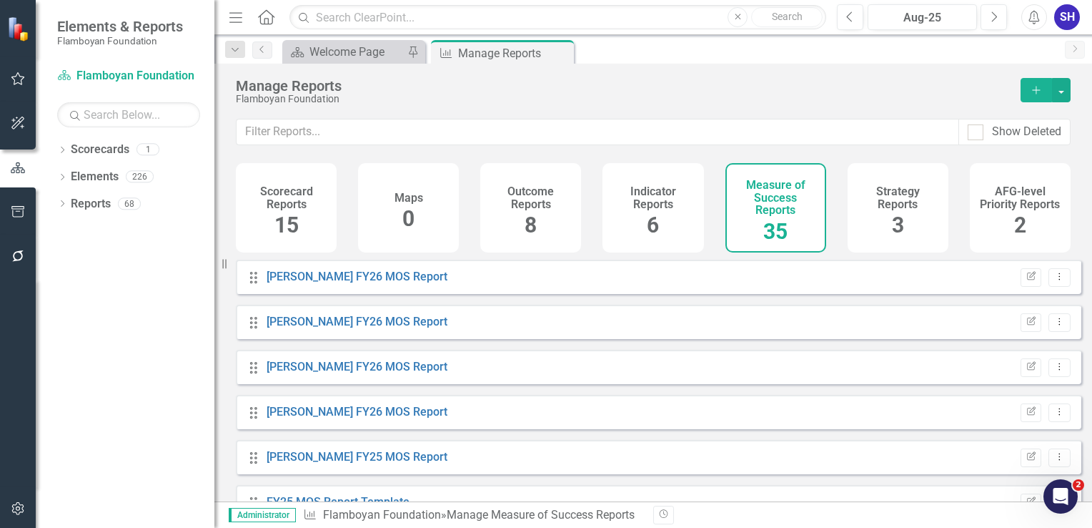
scroll to position [722, 0]
click at [339, 282] on link "[PERSON_NAME] FY26 MOS Report" at bounding box center [357, 275] width 181 height 14
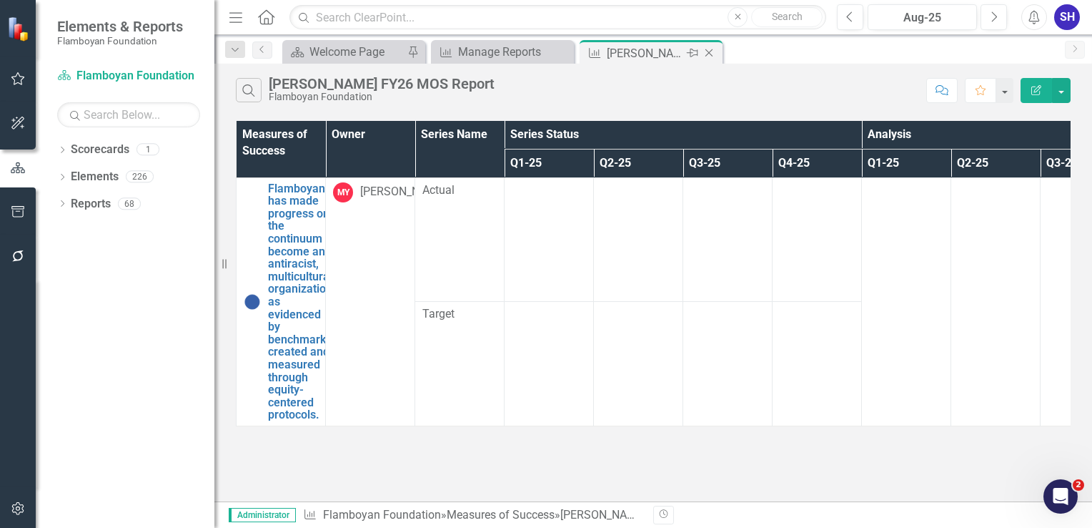
click at [712, 49] on icon at bounding box center [710, 53] width 8 height 8
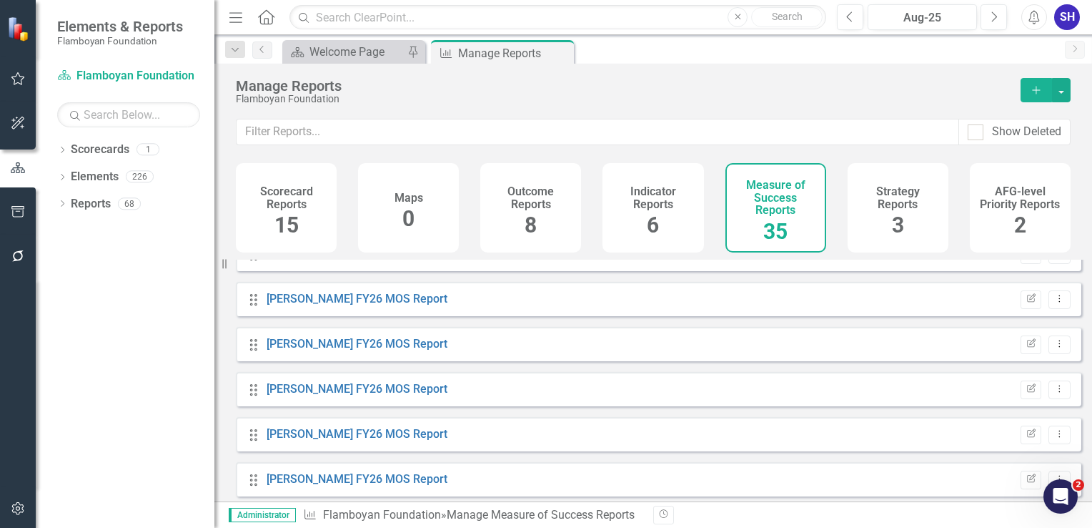
scroll to position [618, 0]
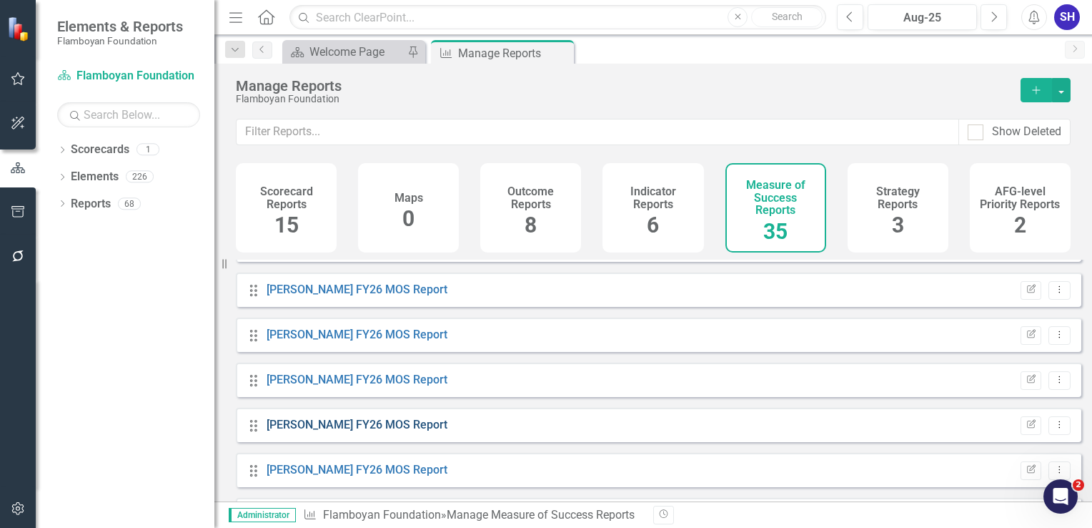
click at [360, 427] on link "[PERSON_NAME] FY26 MOS Report" at bounding box center [357, 424] width 181 height 14
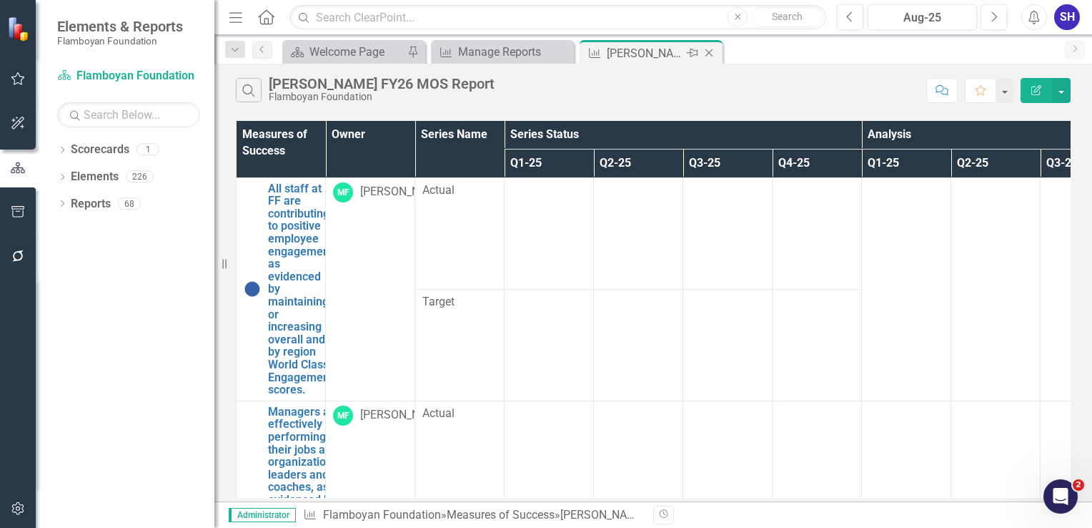
click at [707, 53] on icon "Close" at bounding box center [709, 52] width 14 height 11
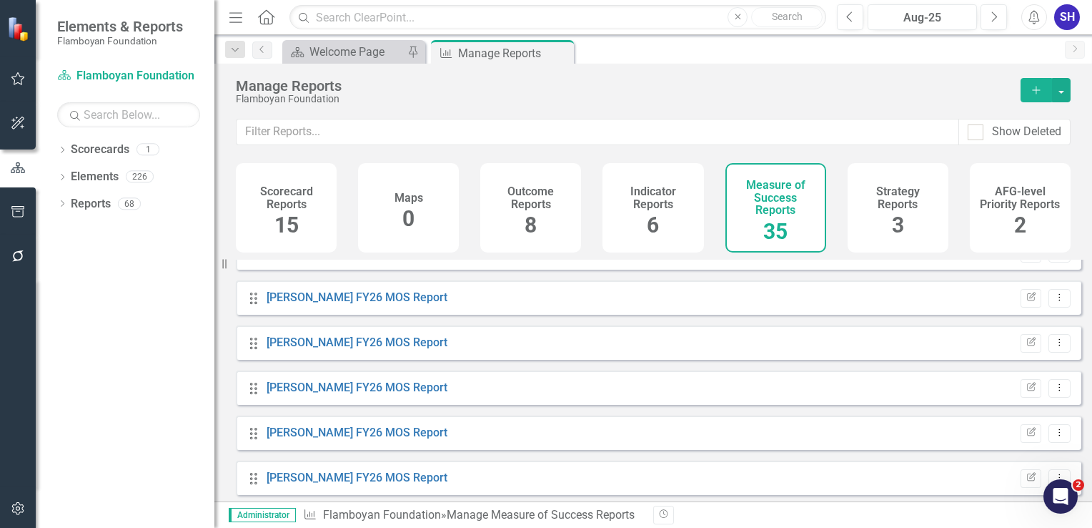
scroll to position [669, 0]
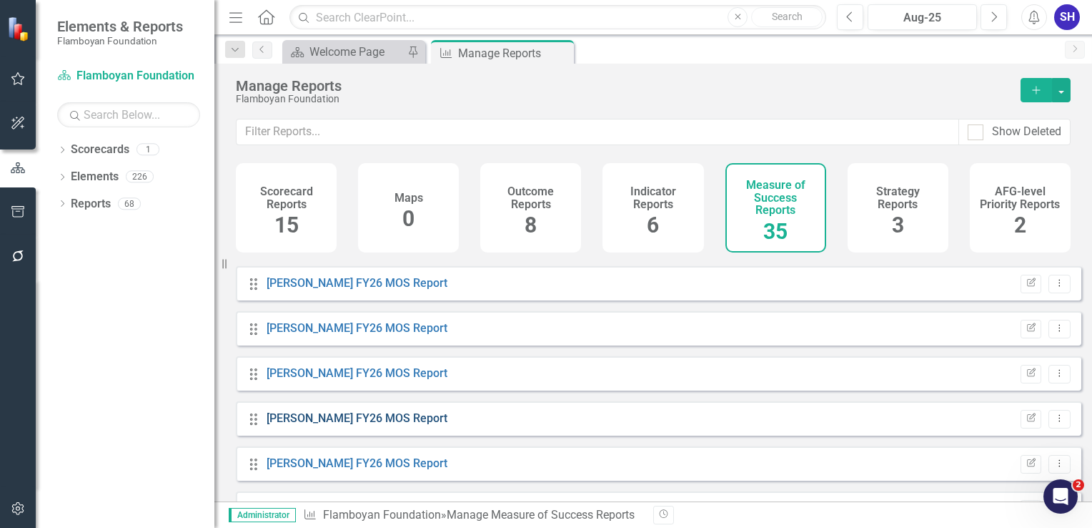
click at [374, 425] on link "[PERSON_NAME] FY26 MOS Report" at bounding box center [357, 418] width 181 height 14
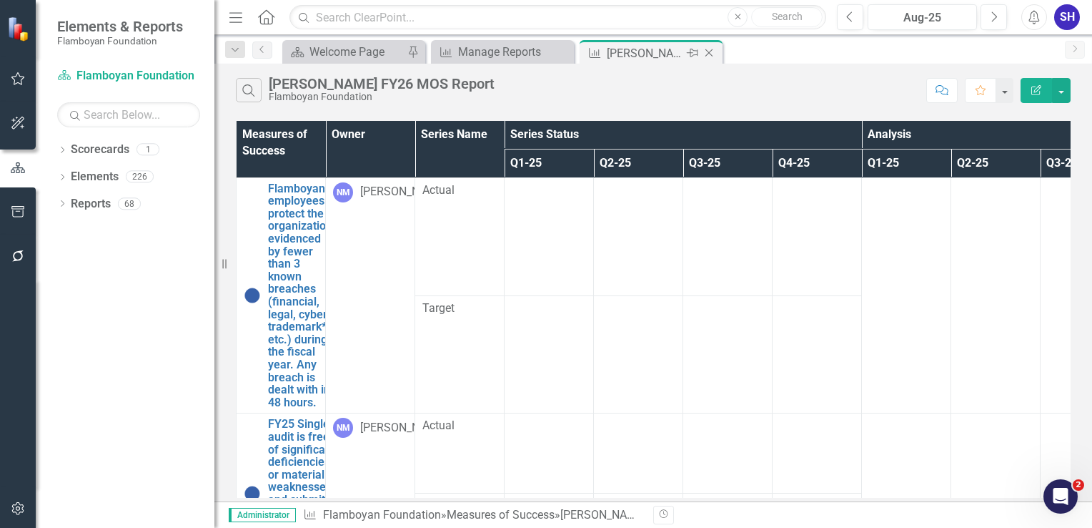
click at [708, 54] on icon "Close" at bounding box center [709, 52] width 14 height 11
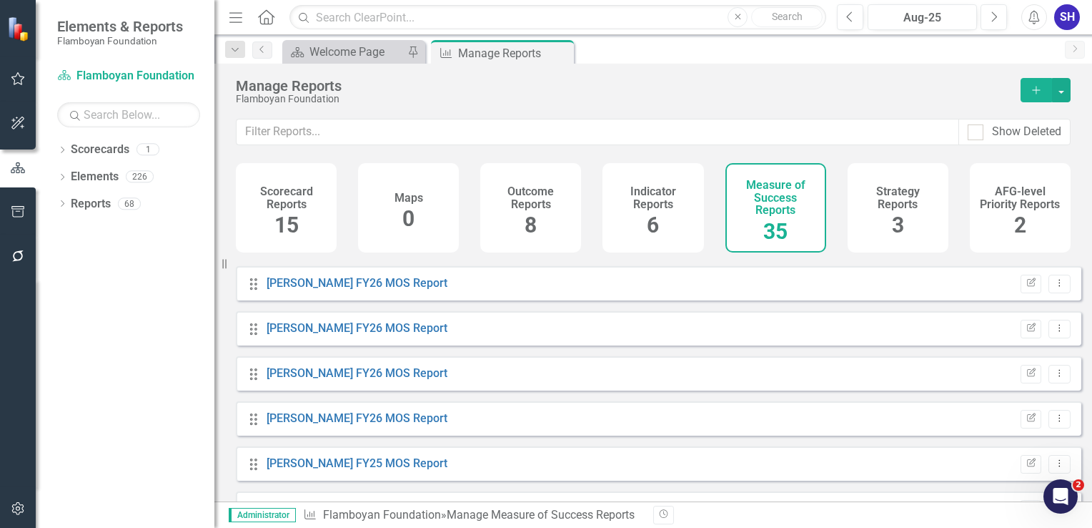
scroll to position [715, 0]
click at [352, 422] on link "[PERSON_NAME] FY26 MOS Report" at bounding box center [357, 417] width 181 height 14
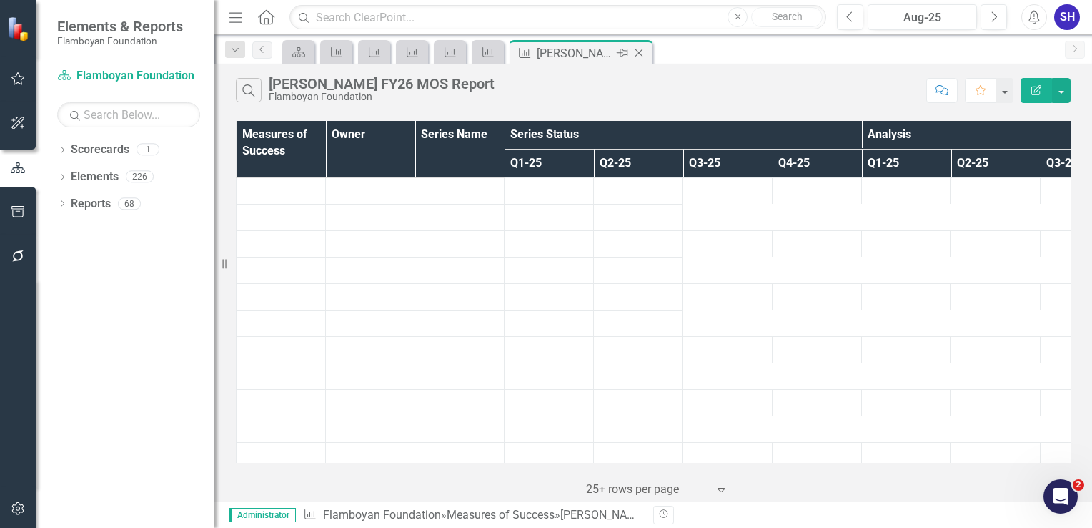
click at [638, 54] on icon "Close" at bounding box center [639, 52] width 14 height 11
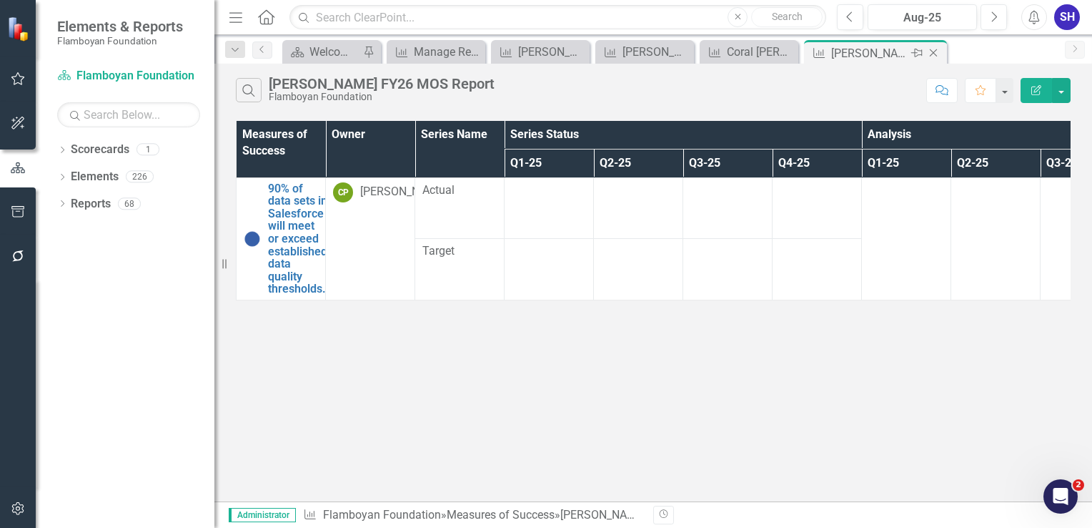
click at [936, 51] on icon "Close" at bounding box center [933, 52] width 14 height 11
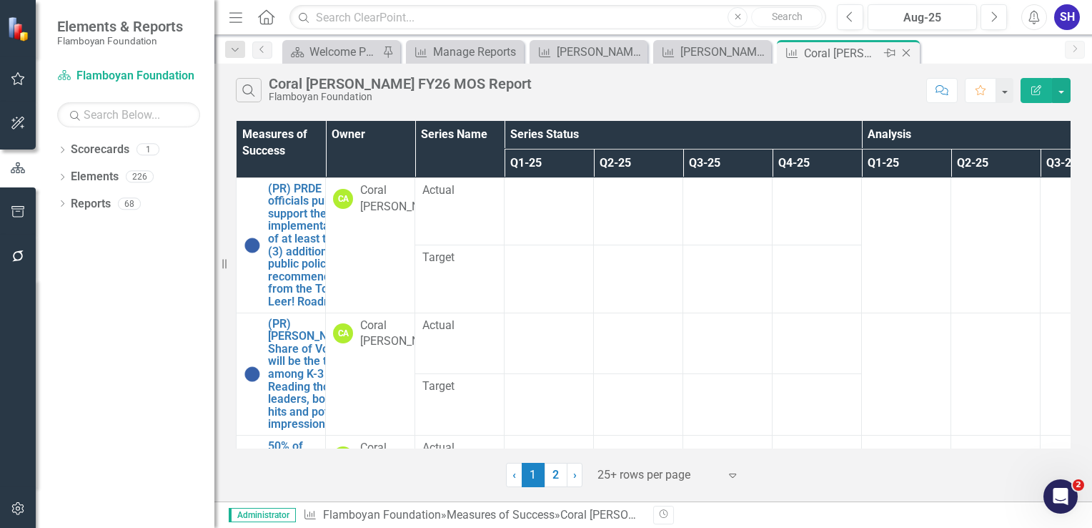
click at [910, 55] on icon "Close" at bounding box center [906, 52] width 14 height 11
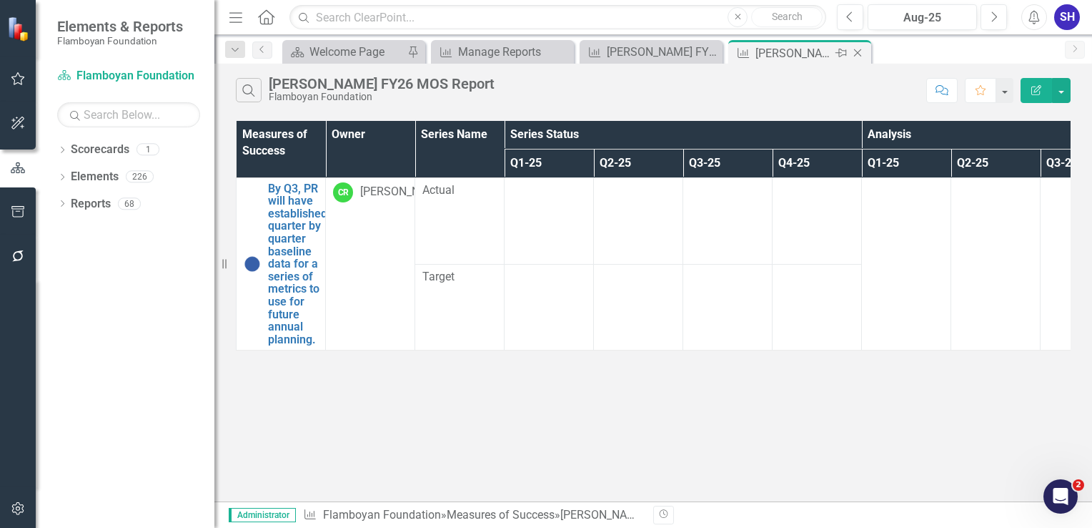
click at [861, 51] on icon "Close" at bounding box center [858, 52] width 14 height 11
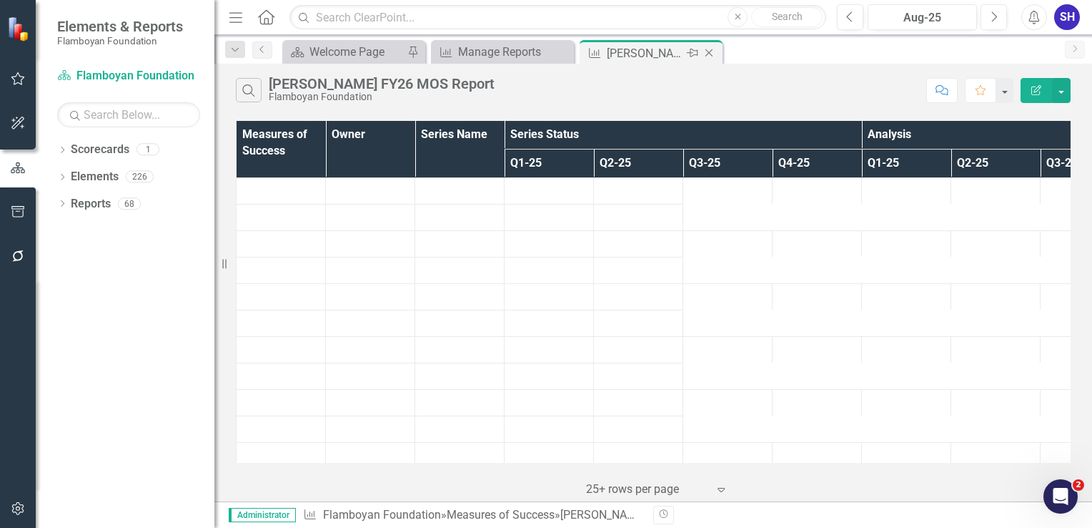
click at [711, 54] on icon at bounding box center [710, 53] width 8 height 8
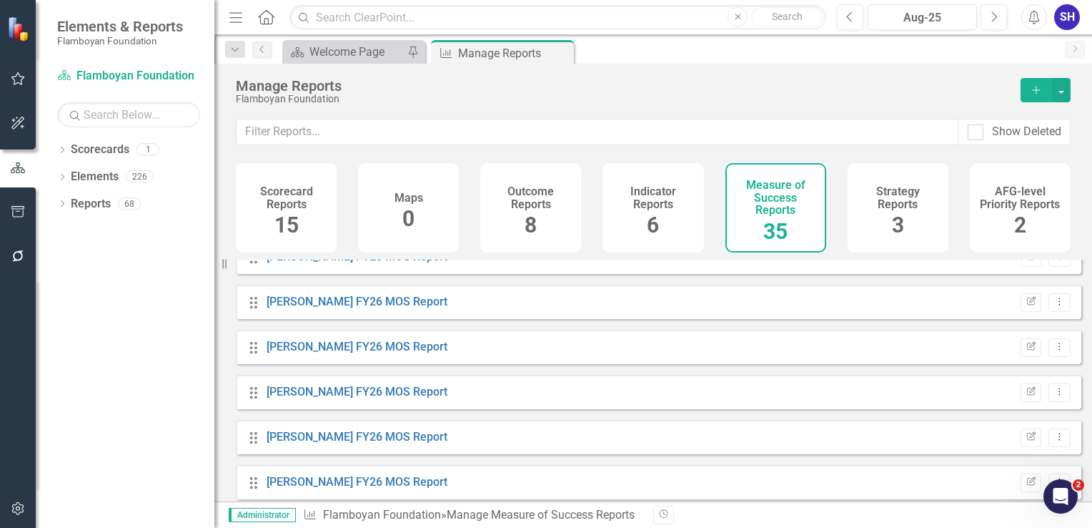
scroll to position [560, 0]
click at [369, 353] on link "[PERSON_NAME] FY26 MOS Report" at bounding box center [357, 347] width 181 height 14
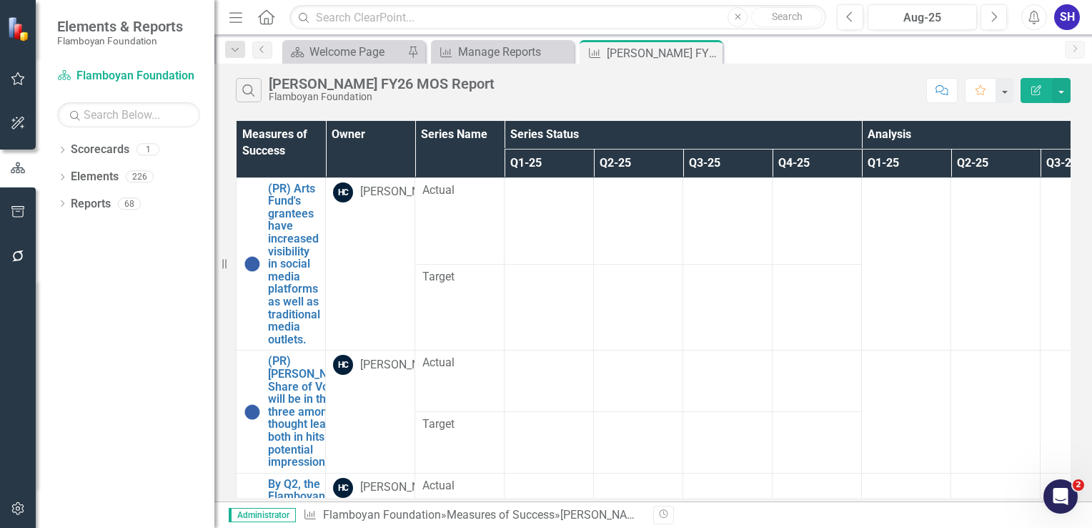
click at [132, 470] on div "Dropdown Scorecards 1 Flamboyan Foundation Dropdown Elements 226 Dropdown Outco…" at bounding box center [125, 333] width 179 height 390
click at [710, 51] on icon at bounding box center [710, 53] width 8 height 8
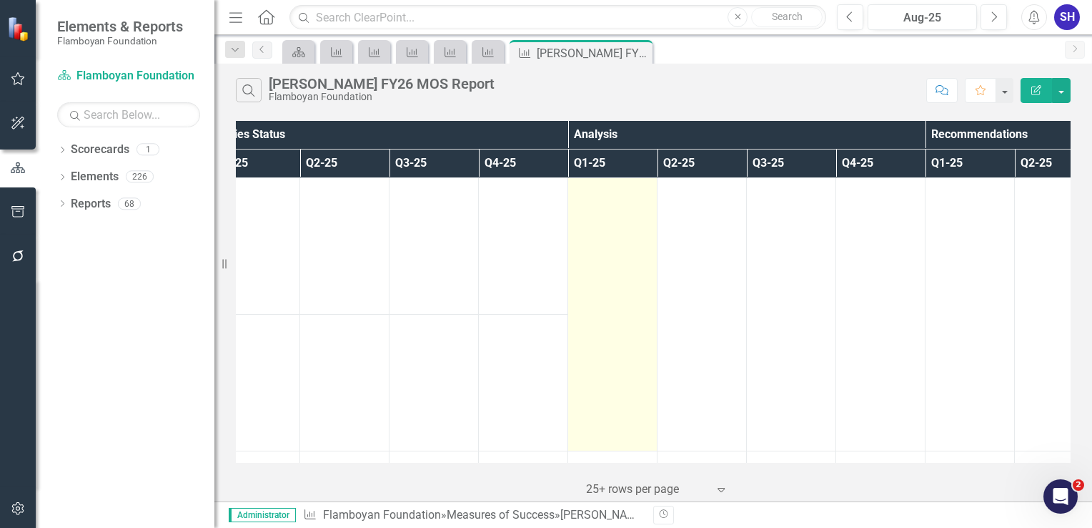
scroll to position [0, 515]
